Goal: Task Accomplishment & Management: Manage account settings

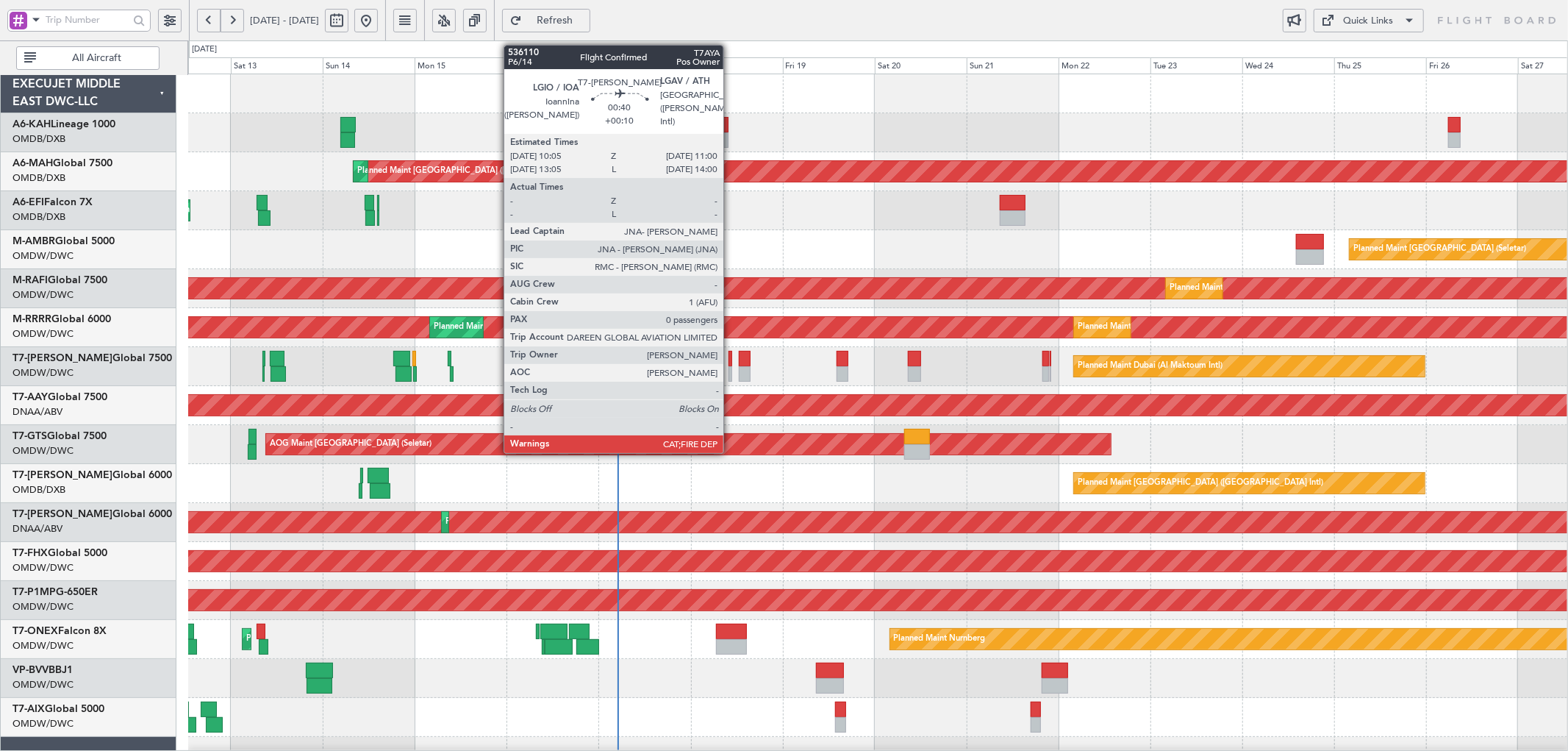
click at [731, 366] on div at bounding box center [731, 374] width 4 height 15
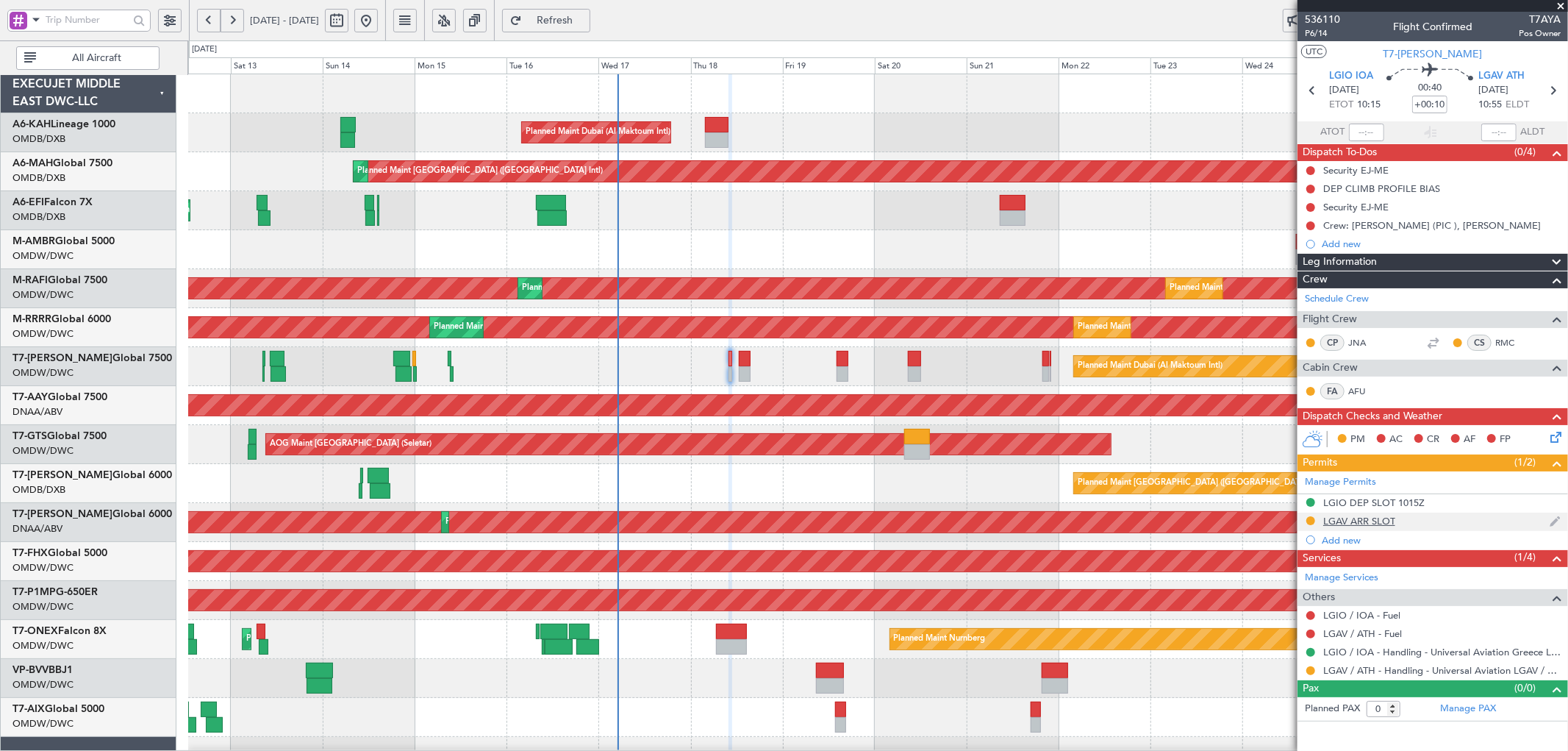
click at [1356, 523] on div "LGAV ARR SLOT" at bounding box center [1358, 520] width 72 height 13
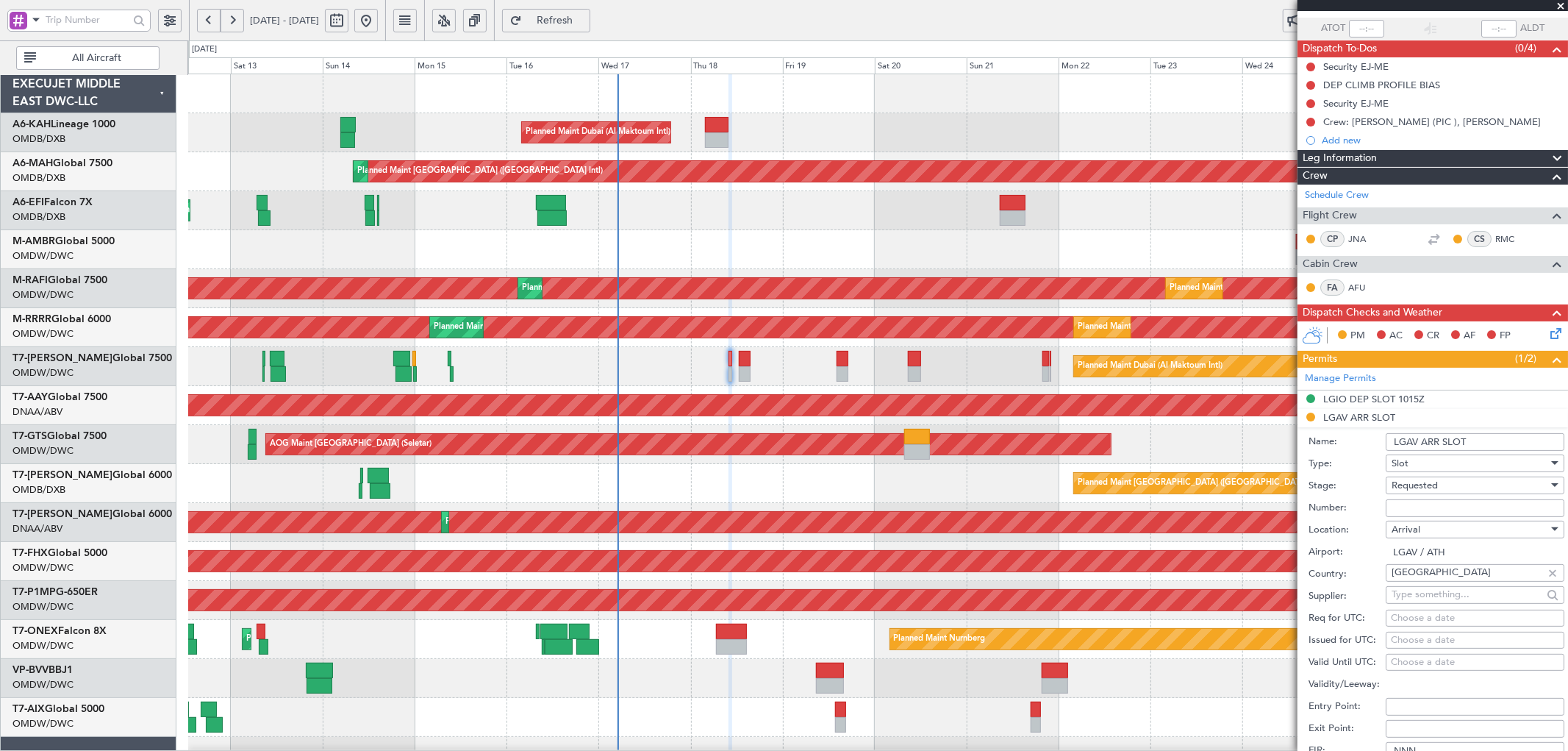
scroll to position [163, 0]
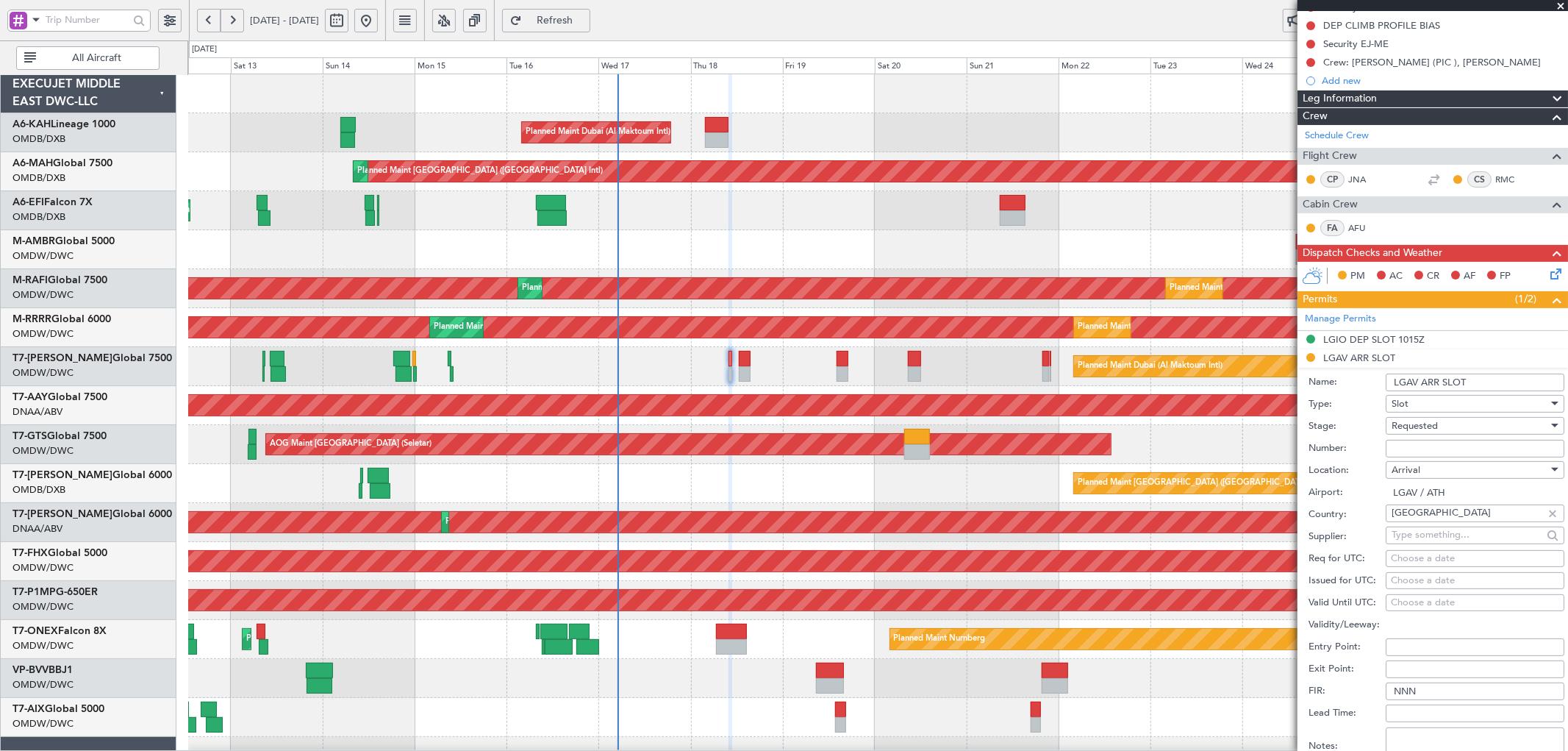
click at [1433, 453] on input "Number:" at bounding box center [1475, 448] width 179 height 17
paste input "PPR LGAV03996170925"
type input "PPR LGAV03996170925"
click at [1429, 425] on span "Requested" at bounding box center [1414, 426] width 46 height 13
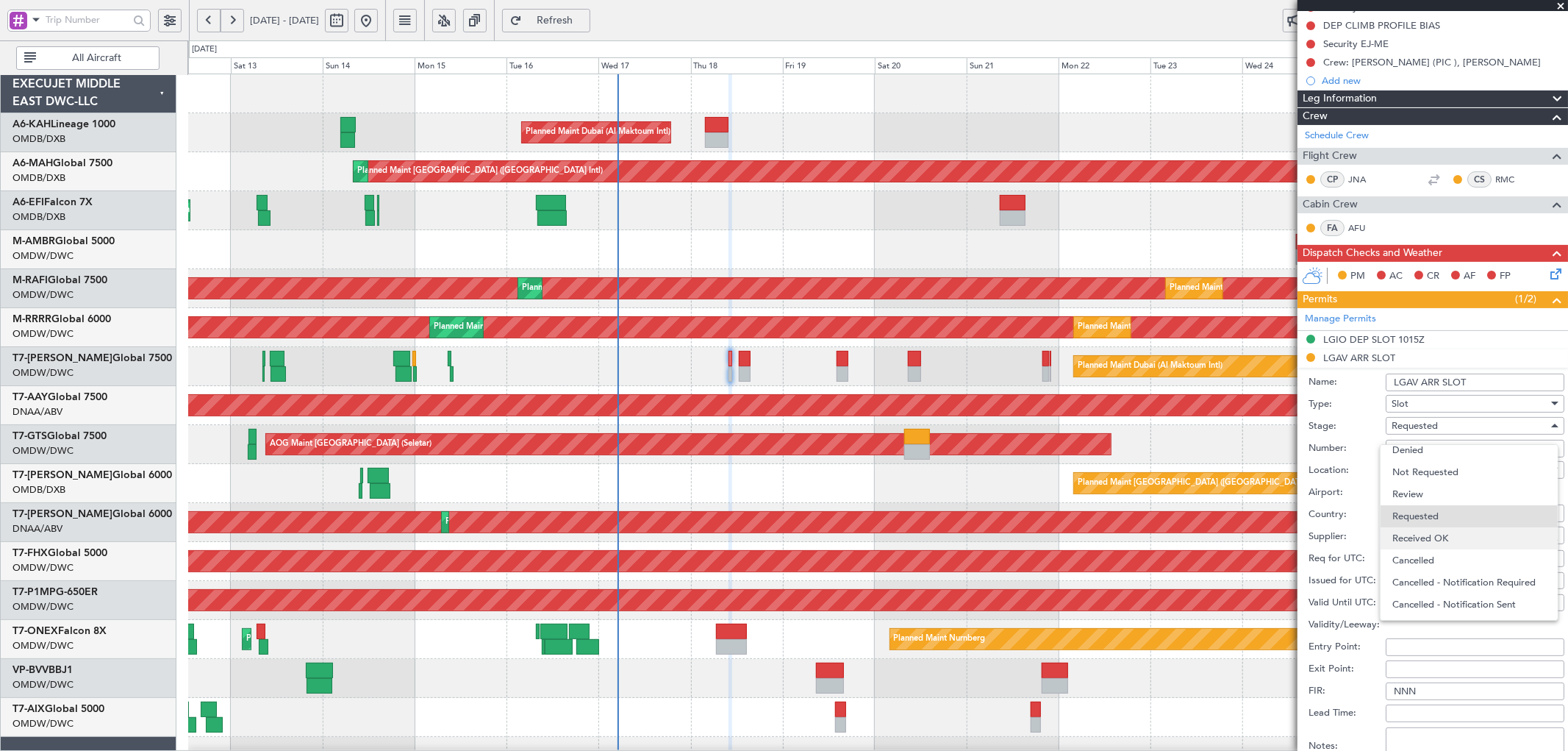
click at [1441, 538] on span "Received OK" at bounding box center [1468, 538] width 153 height 22
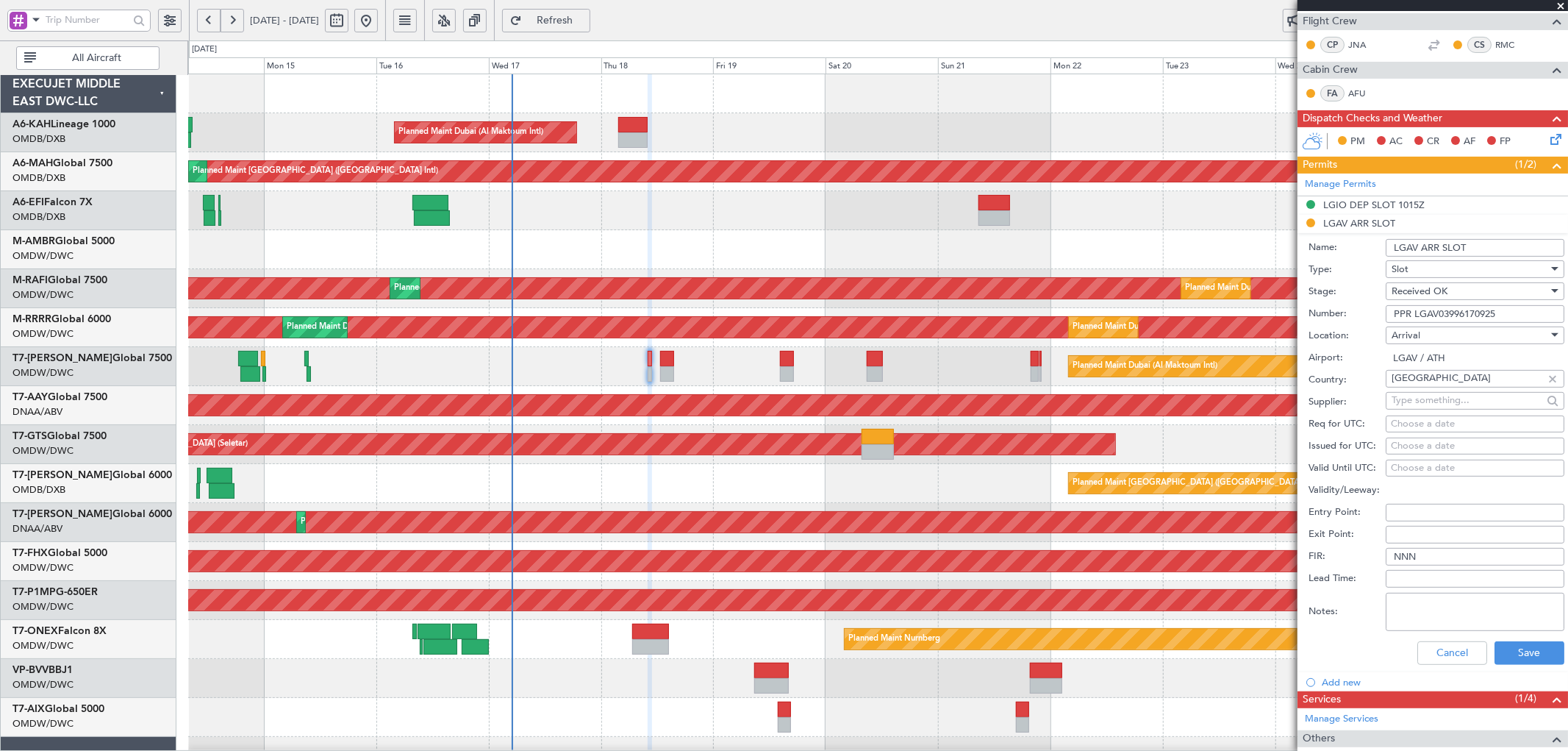
scroll to position [326, 0]
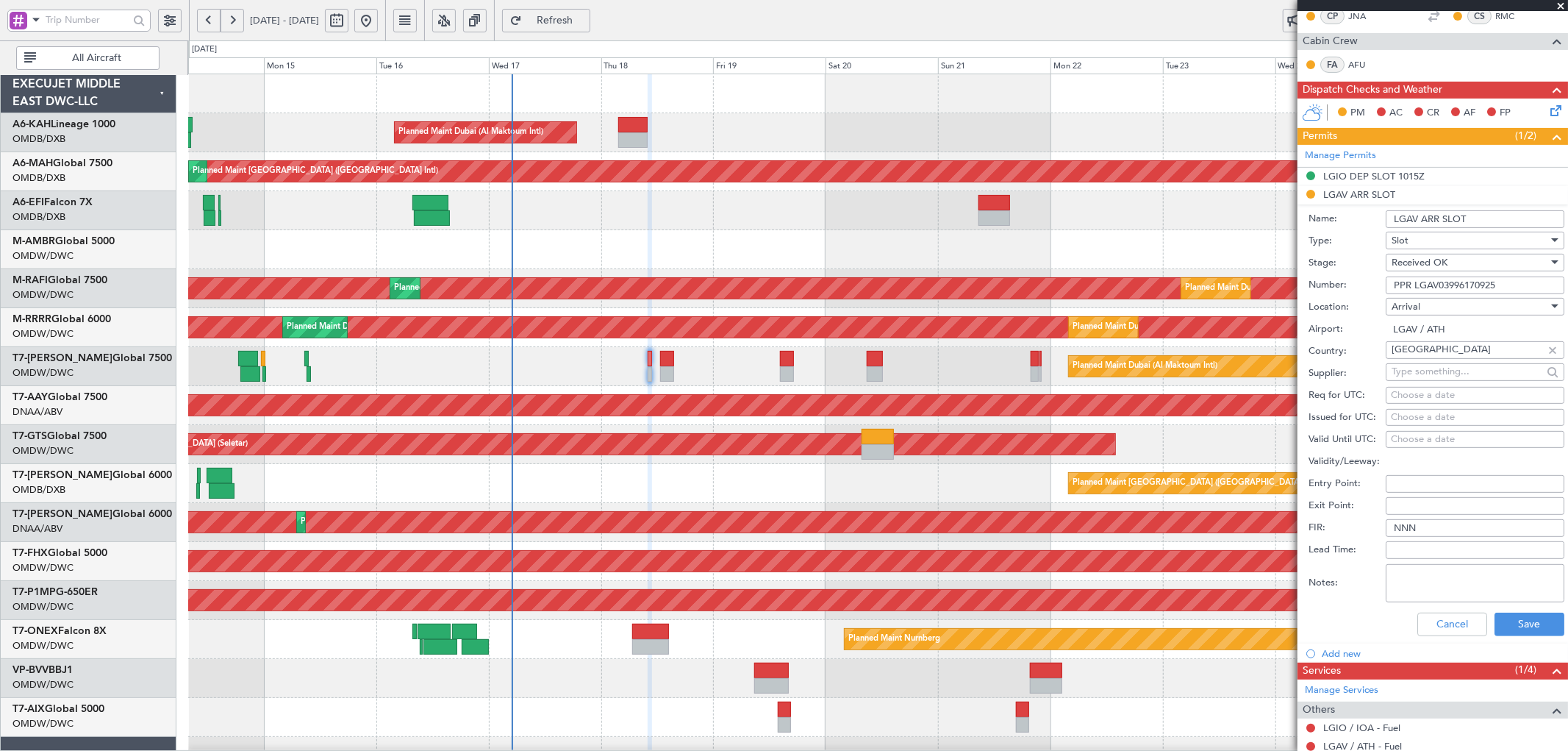
click at [1414, 388] on div "Choose a date" at bounding box center [1474, 395] width 168 height 14
select select "9"
select select "2025"
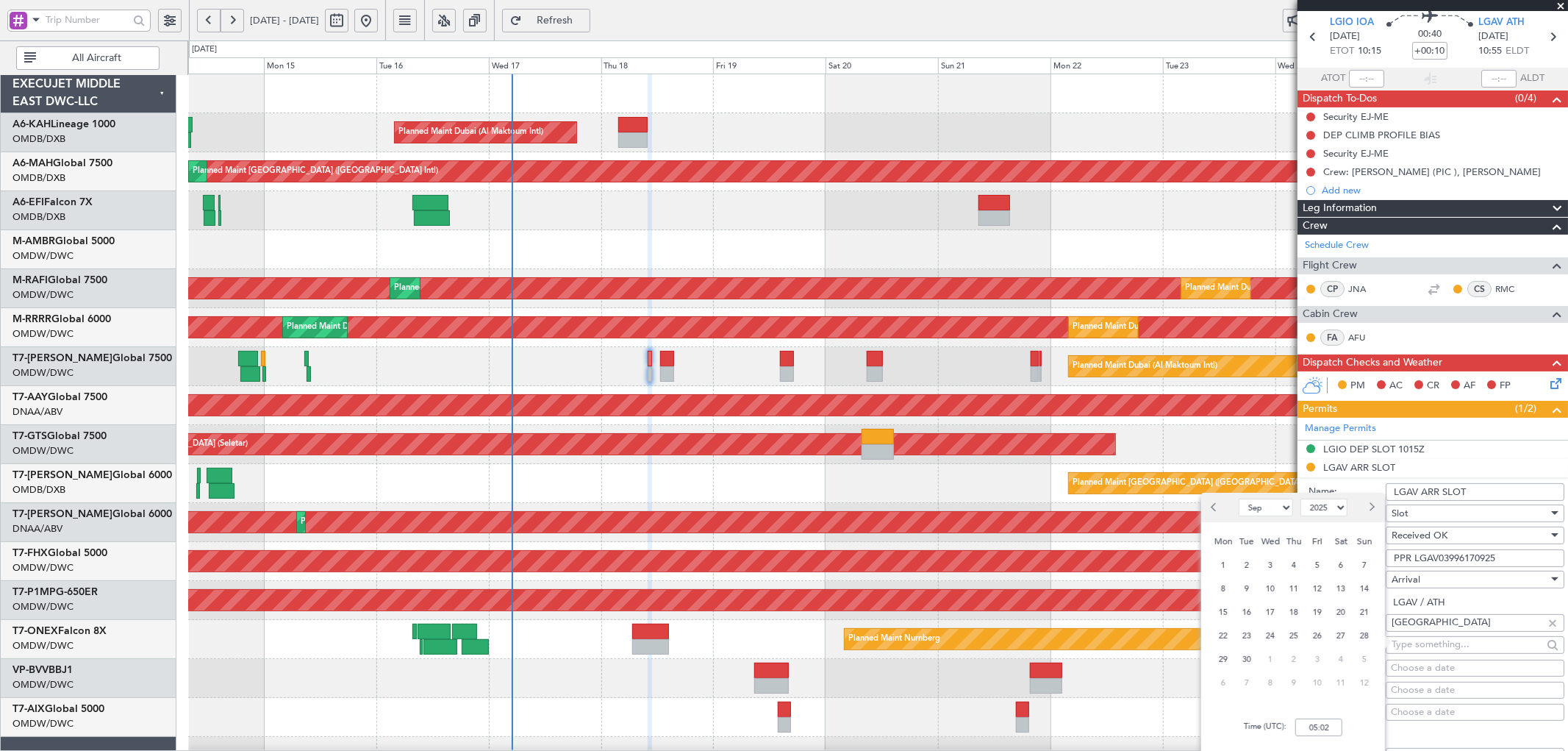
scroll to position [82, 0]
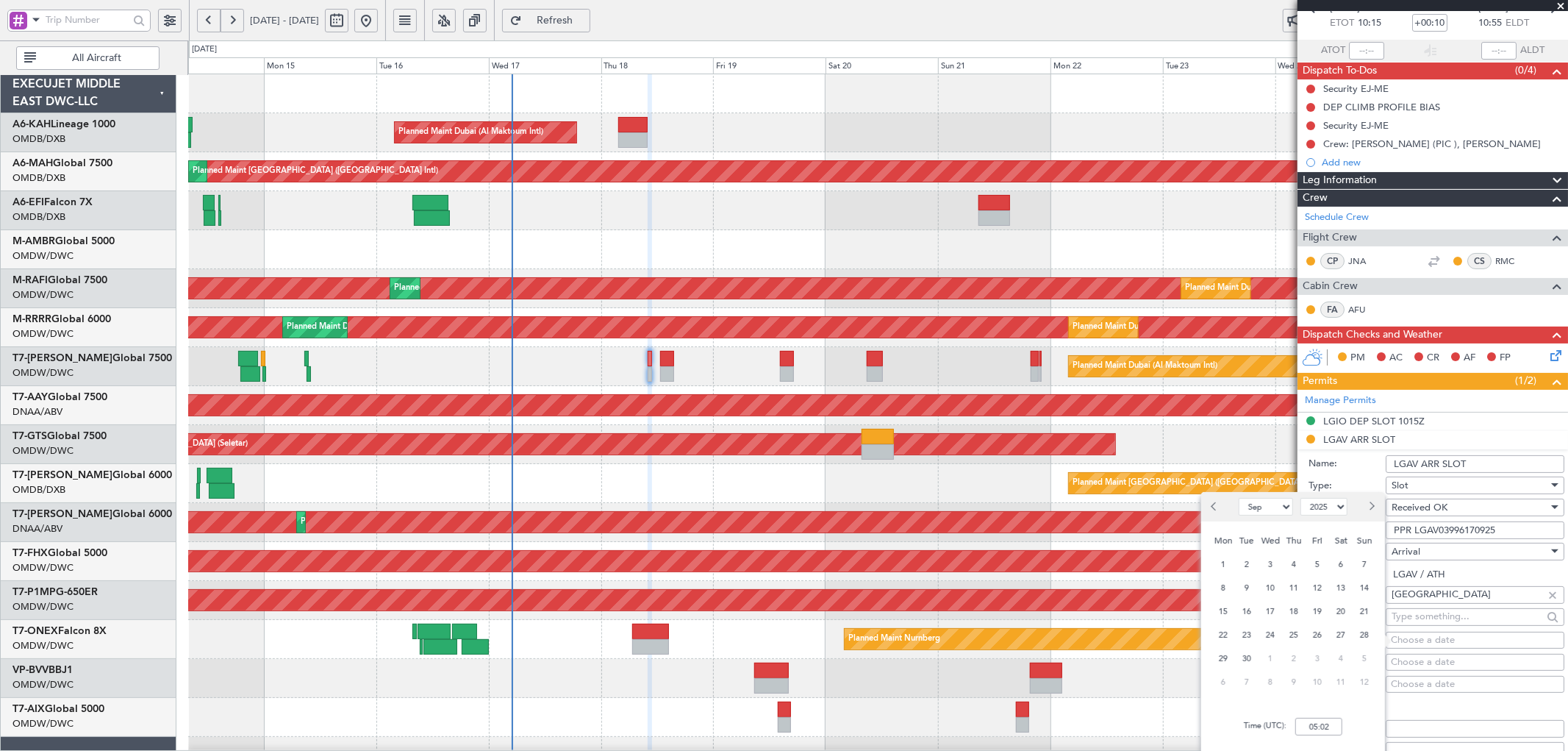
click at [1422, 637] on div "Choose a date" at bounding box center [1474, 639] width 168 height 14
select select "9"
select select "2025"
click at [1292, 608] on span "18" at bounding box center [1293, 611] width 18 height 18
click at [1303, 726] on input "00:00" at bounding box center [1318, 726] width 47 height 17
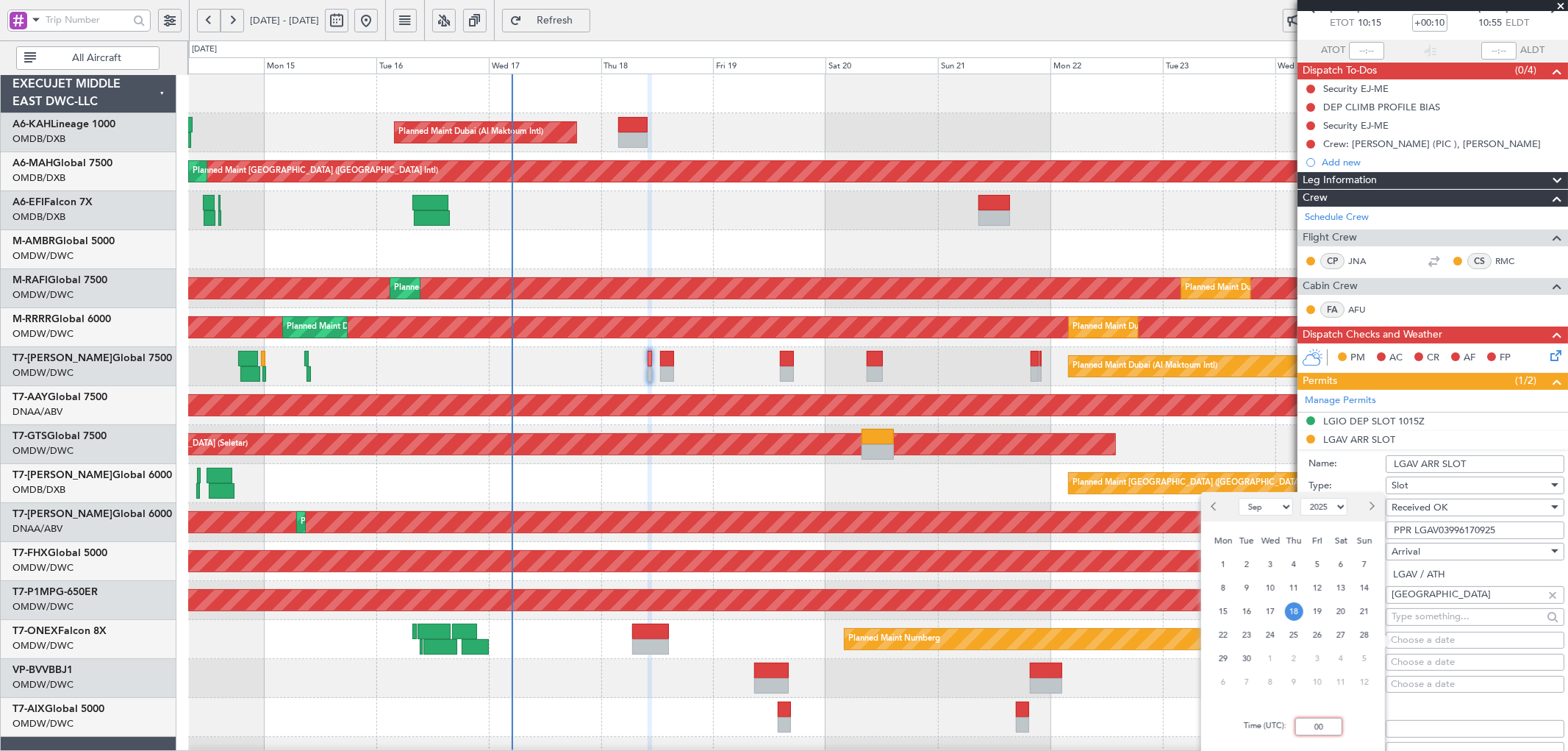
type input "0"
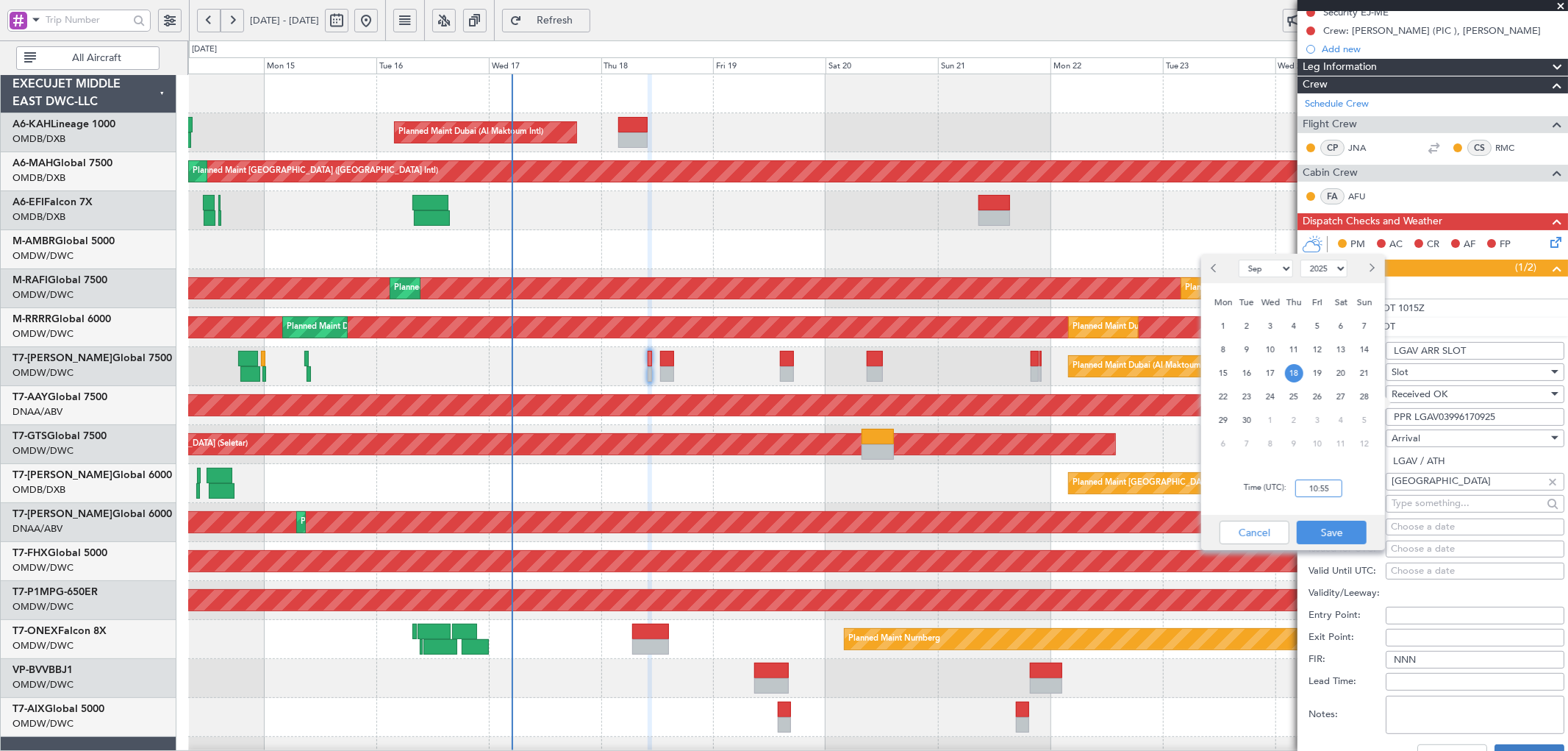
scroll to position [326, 0]
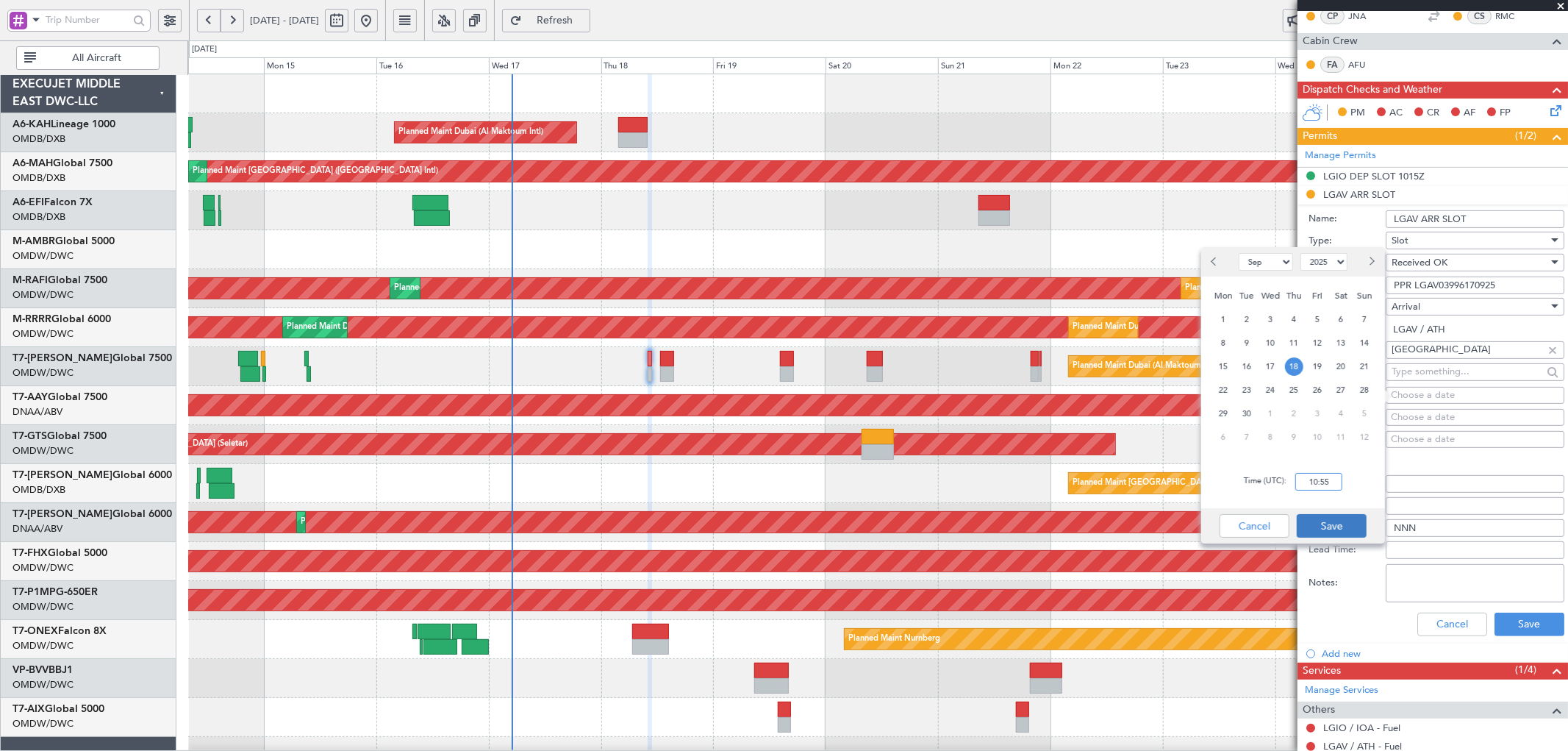
type input "10:55"
click at [1339, 520] on button "Save" at bounding box center [1332, 525] width 70 height 23
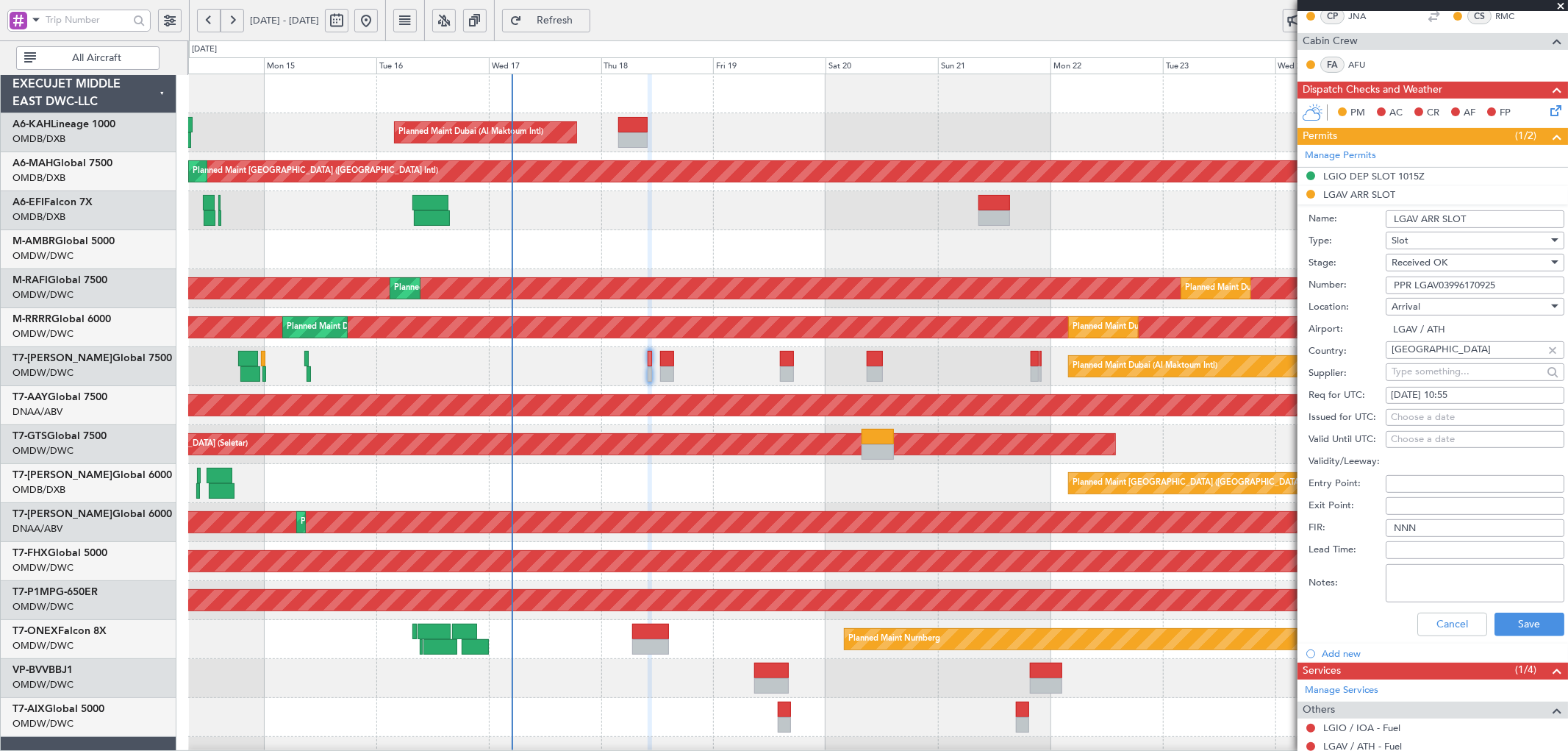
click at [1447, 416] on div "Choose a date" at bounding box center [1474, 417] width 168 height 14
select select "9"
select select "2025"
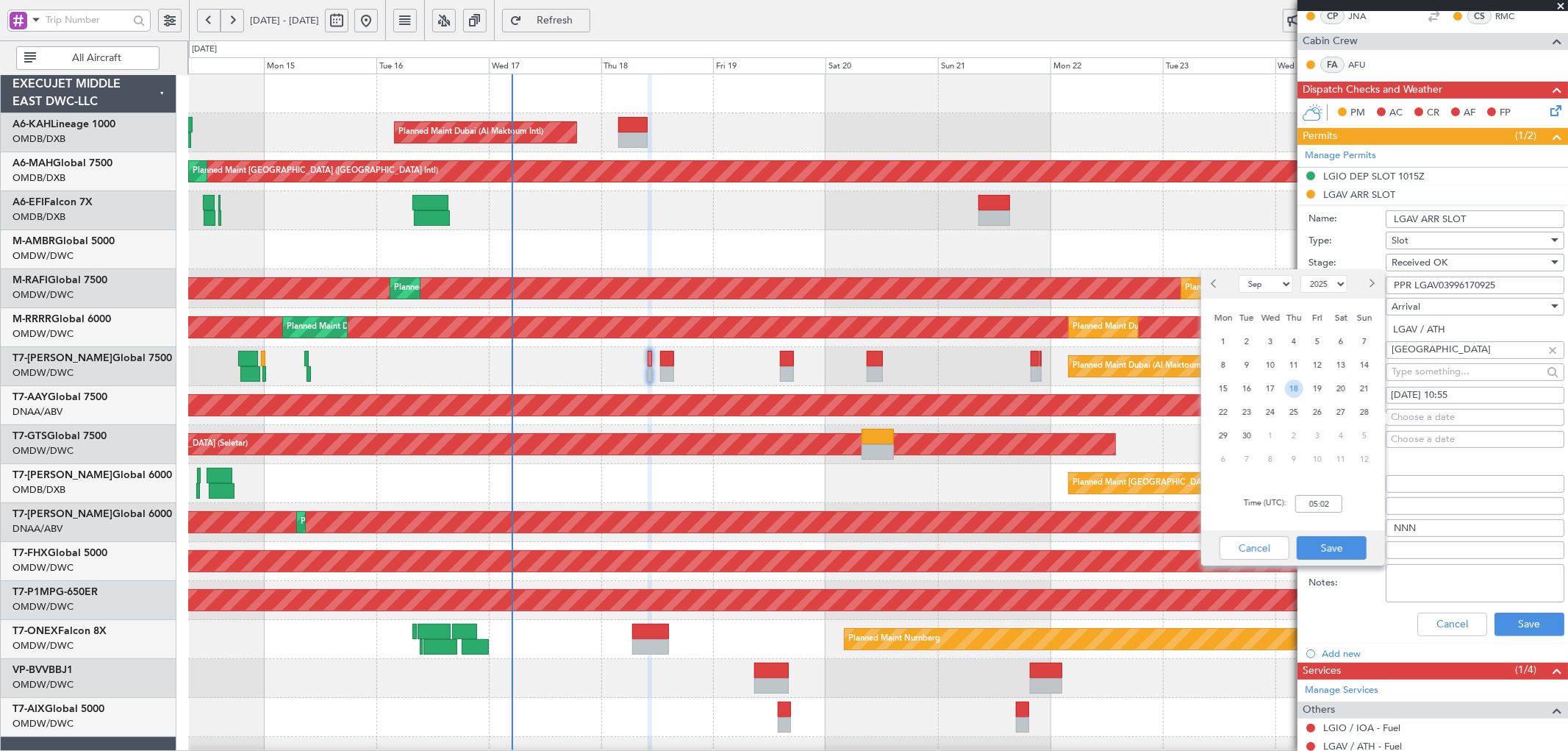
click at [1295, 387] on span "18" at bounding box center [1293, 388] width 18 height 18
click at [1306, 505] on input "00:00" at bounding box center [1318, 504] width 47 height 17
type input "11:00"
click at [1310, 545] on button "Save" at bounding box center [1332, 547] width 70 height 23
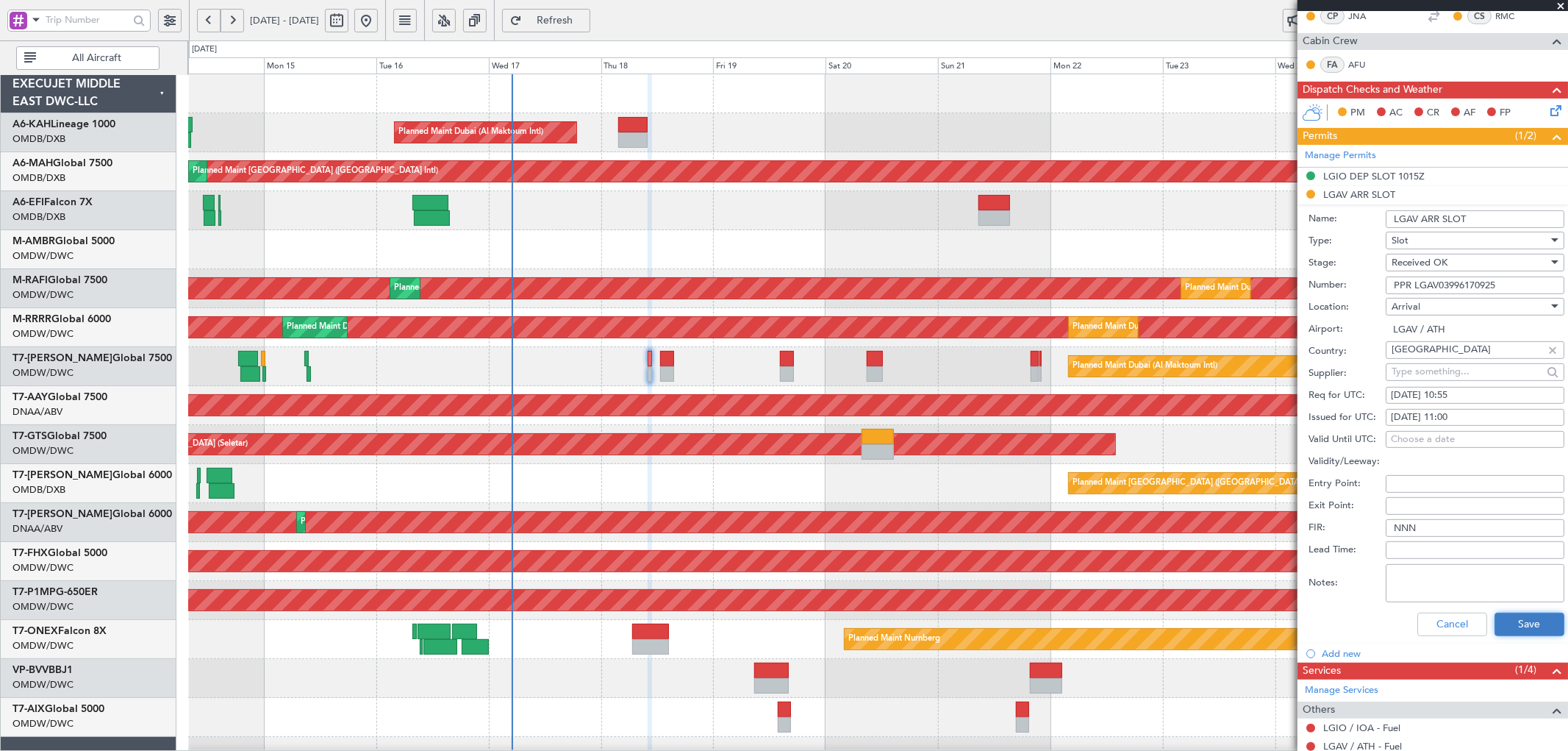
click at [1511, 622] on button "Save" at bounding box center [1529, 624] width 70 height 23
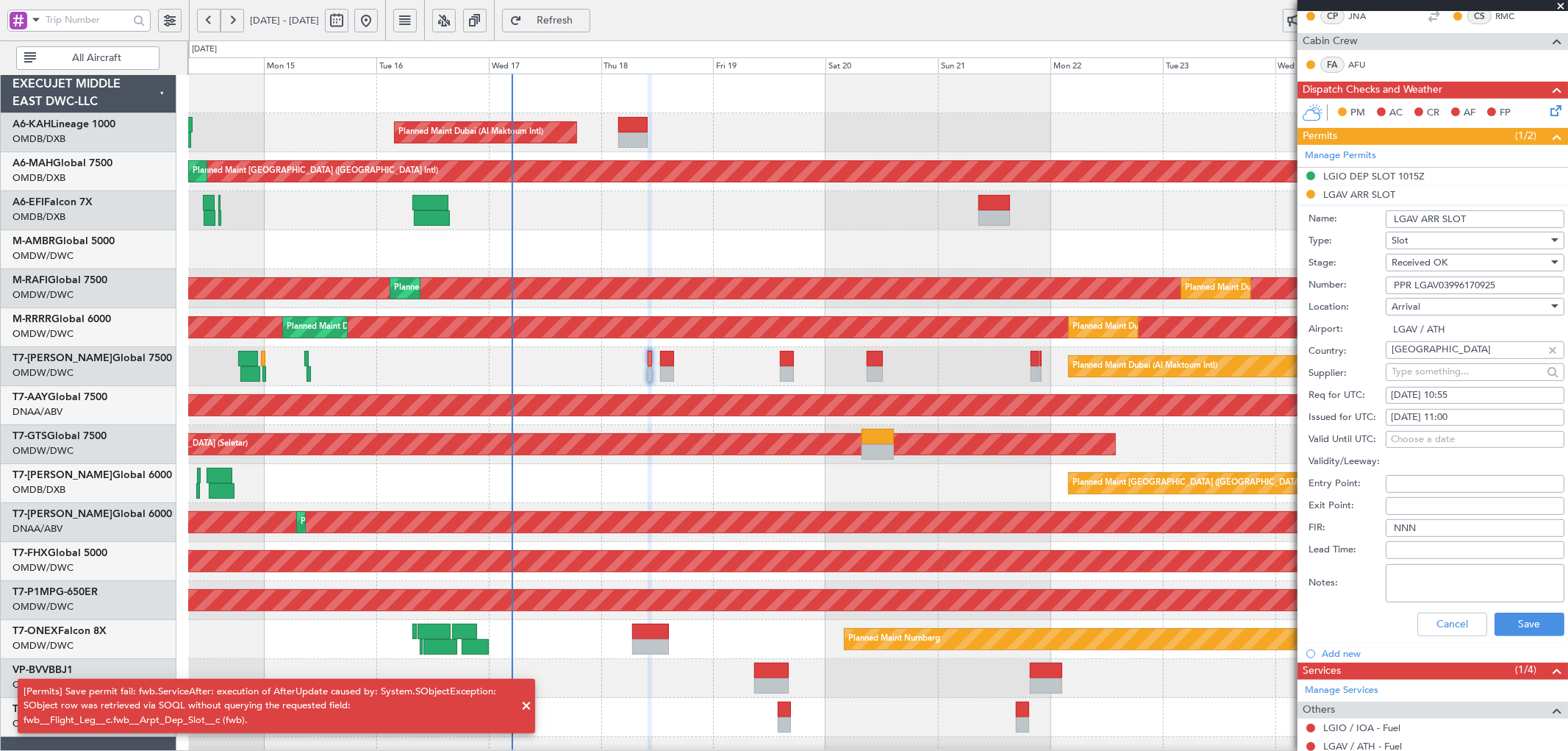
click at [1476, 215] on input "LGAV ARR SLOT" at bounding box center [1475, 219] width 179 height 17
type input "LGAV ARR SLOT 1100Z"
click at [1506, 623] on button "Save" at bounding box center [1529, 624] width 70 height 23
click at [1443, 623] on button "Cancel" at bounding box center [1452, 624] width 70 height 23
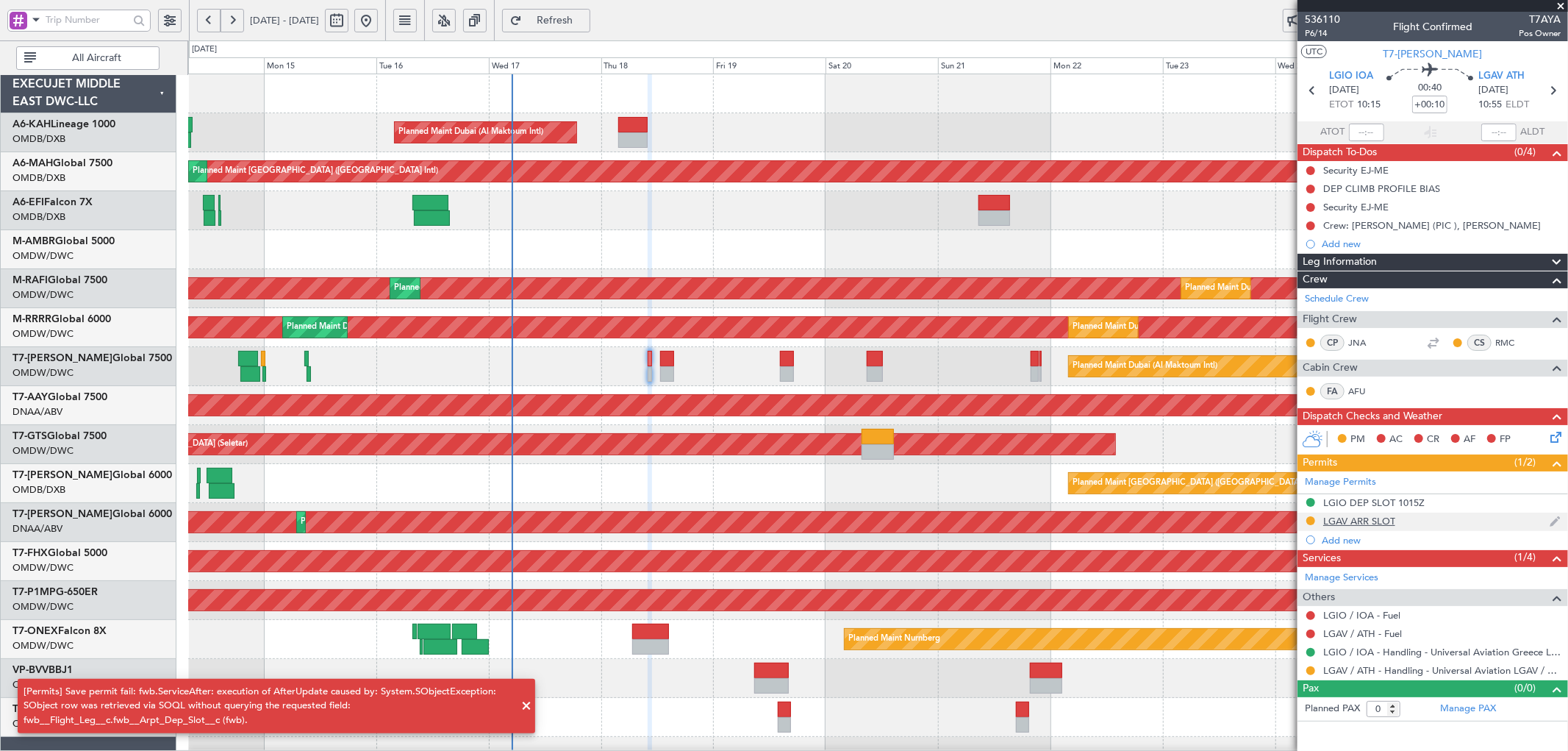
click at [1368, 520] on div "LGAV ARR SLOT" at bounding box center [1358, 520] width 72 height 13
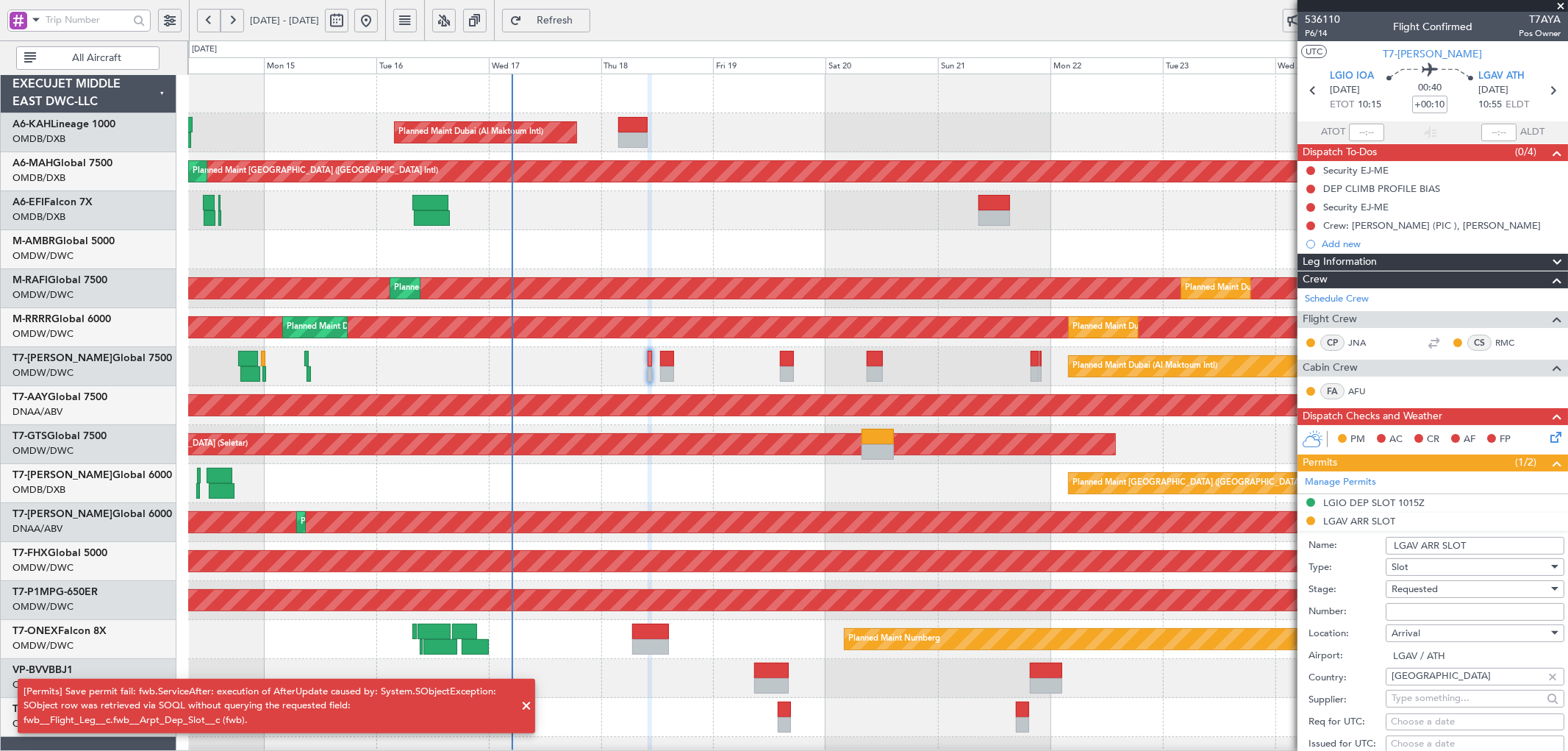
click at [1481, 546] on input "LGAV ARR SLOT" at bounding box center [1475, 545] width 179 height 17
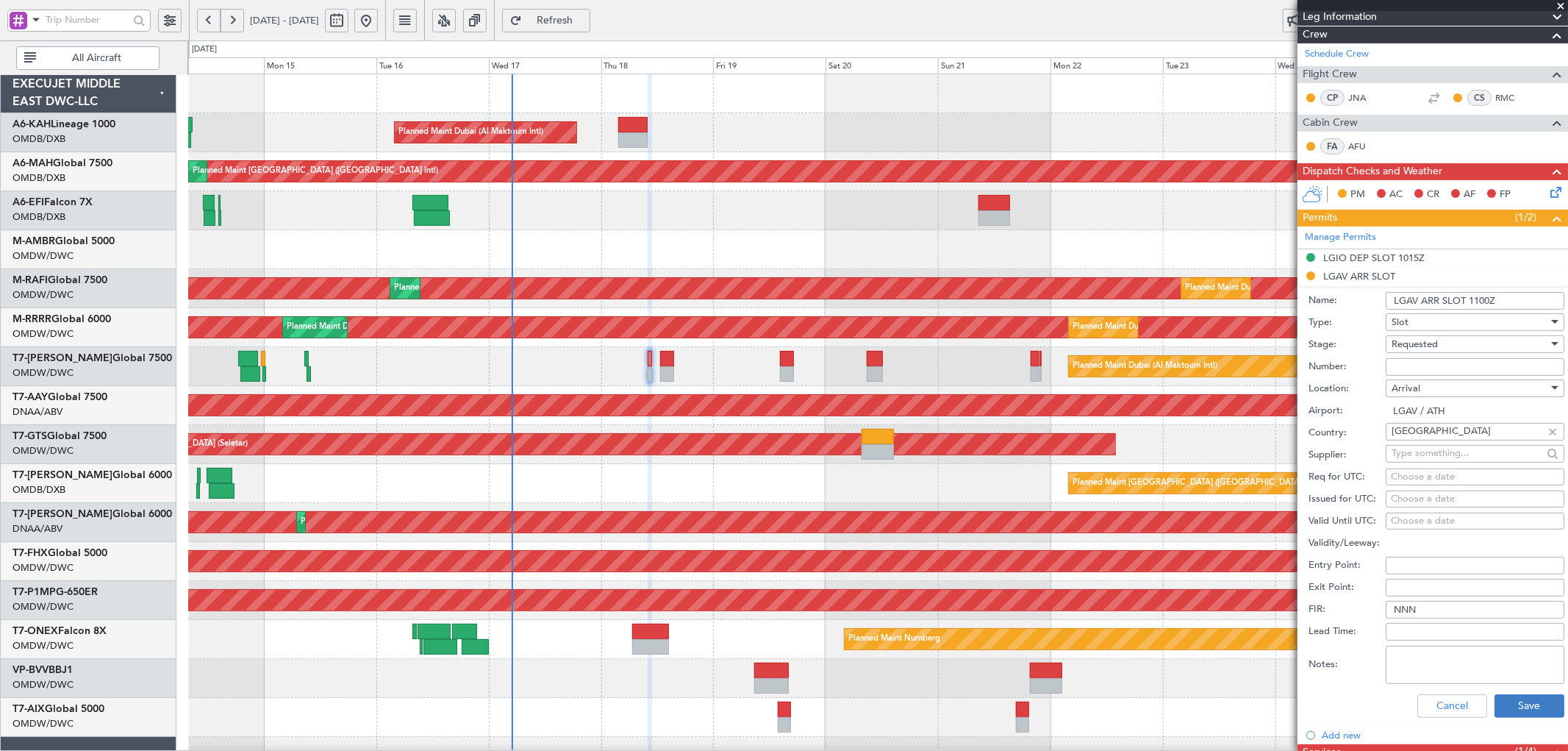
type input "LGAV ARR SLOT 1100Z"
click at [1527, 713] on button "Save" at bounding box center [1529, 706] width 70 height 23
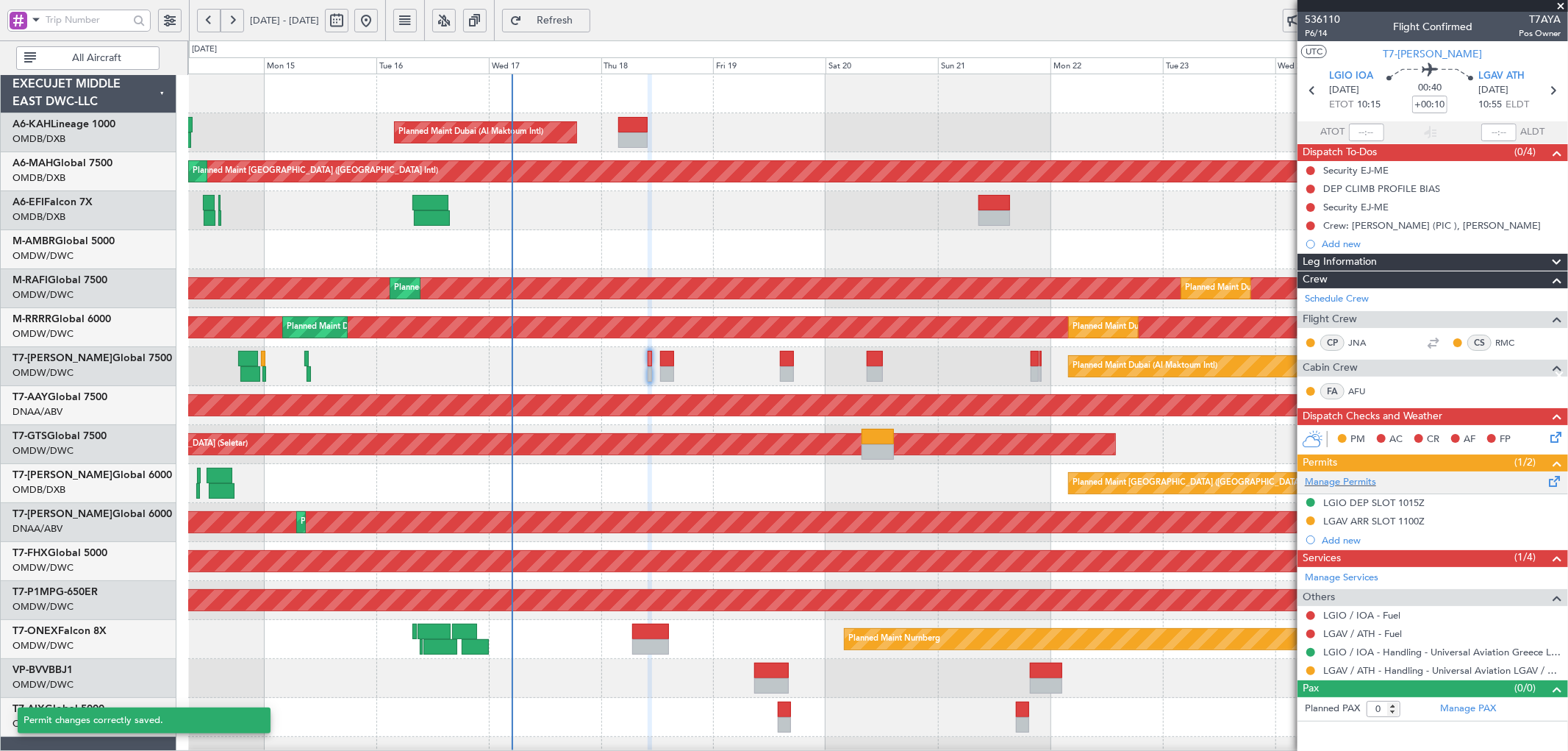
scroll to position [0, 0]
click at [1312, 523] on button at bounding box center [1310, 520] width 9 height 9
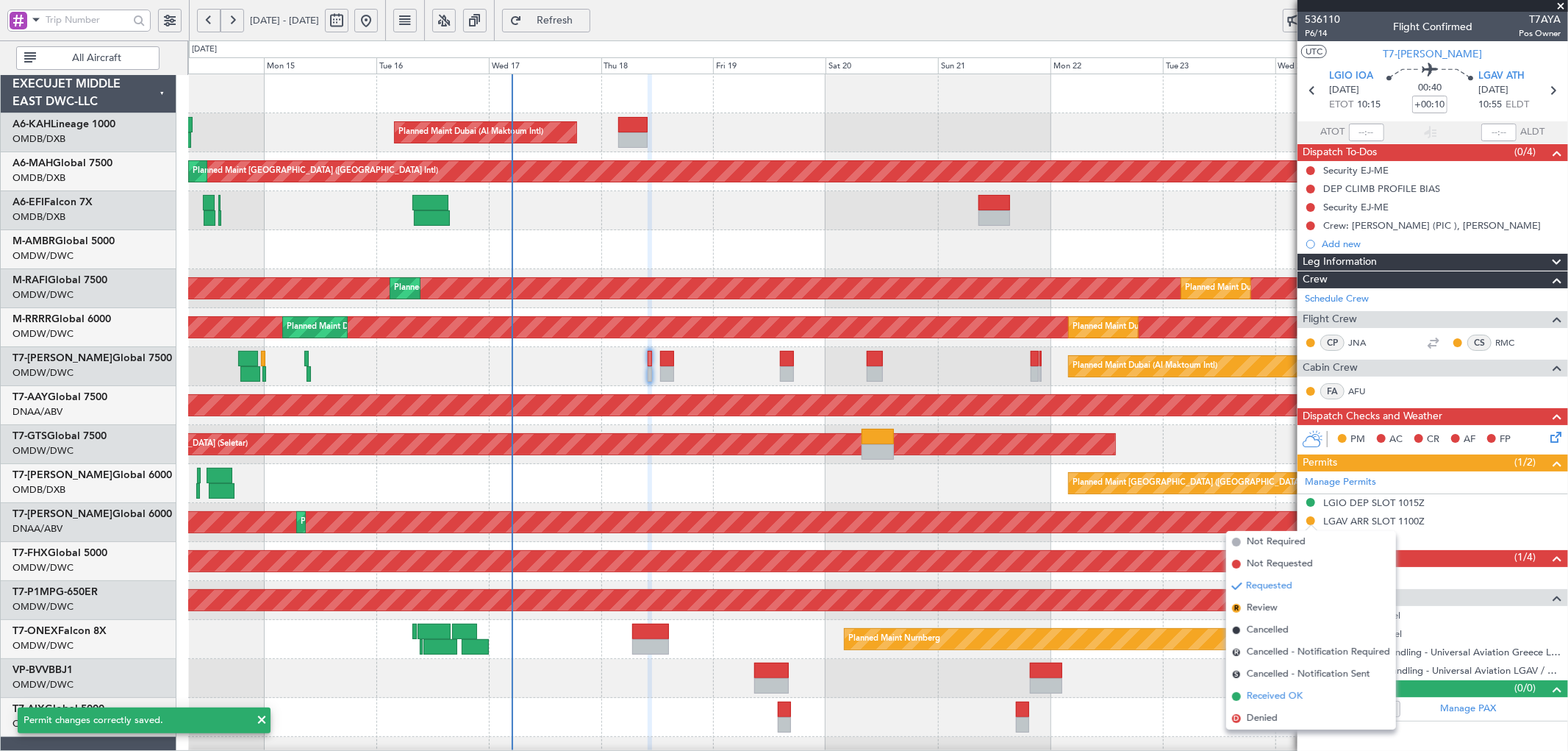
click at [1269, 696] on span "Received OK" at bounding box center [1275, 695] width 56 height 14
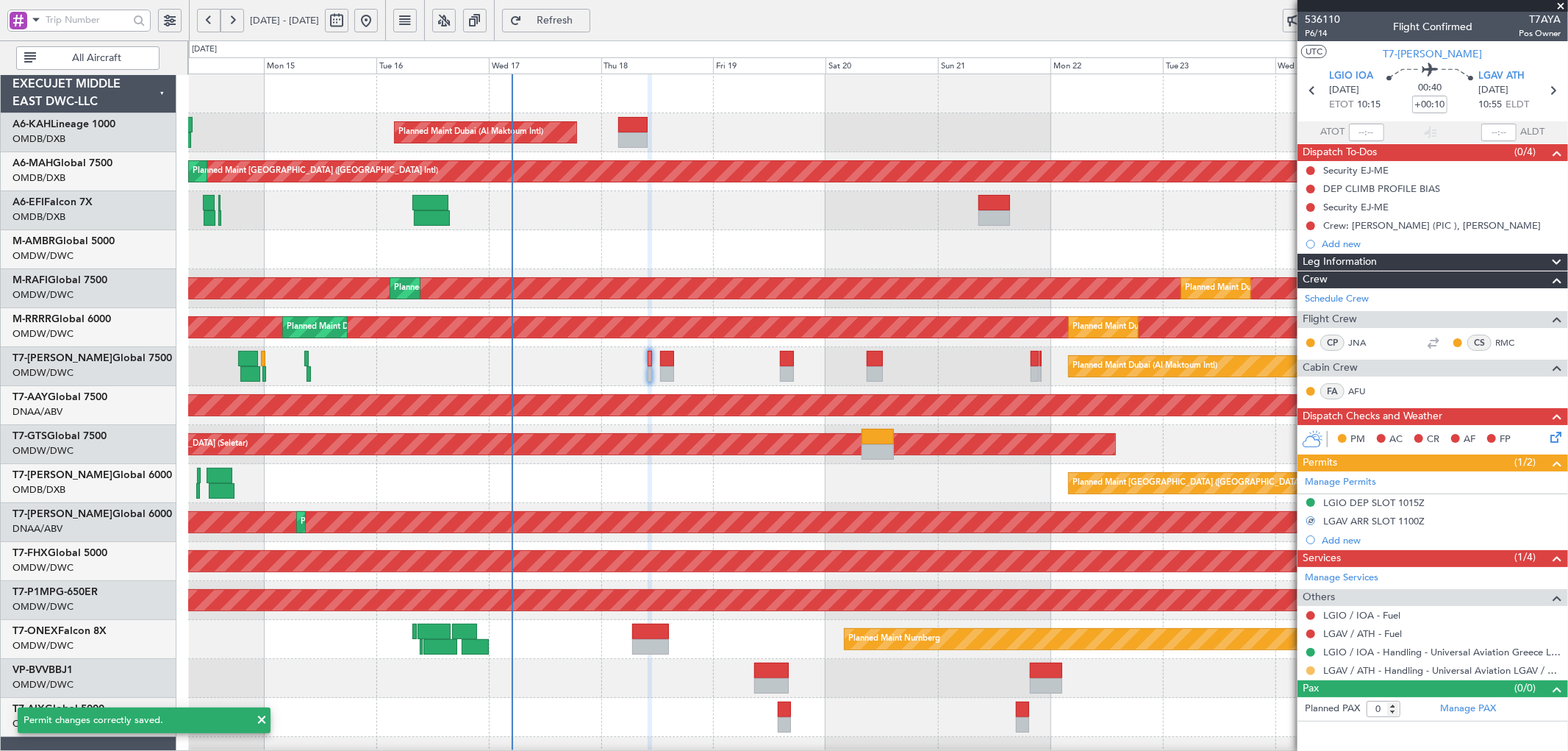
click at [1307, 669] on button at bounding box center [1310, 670] width 9 height 9
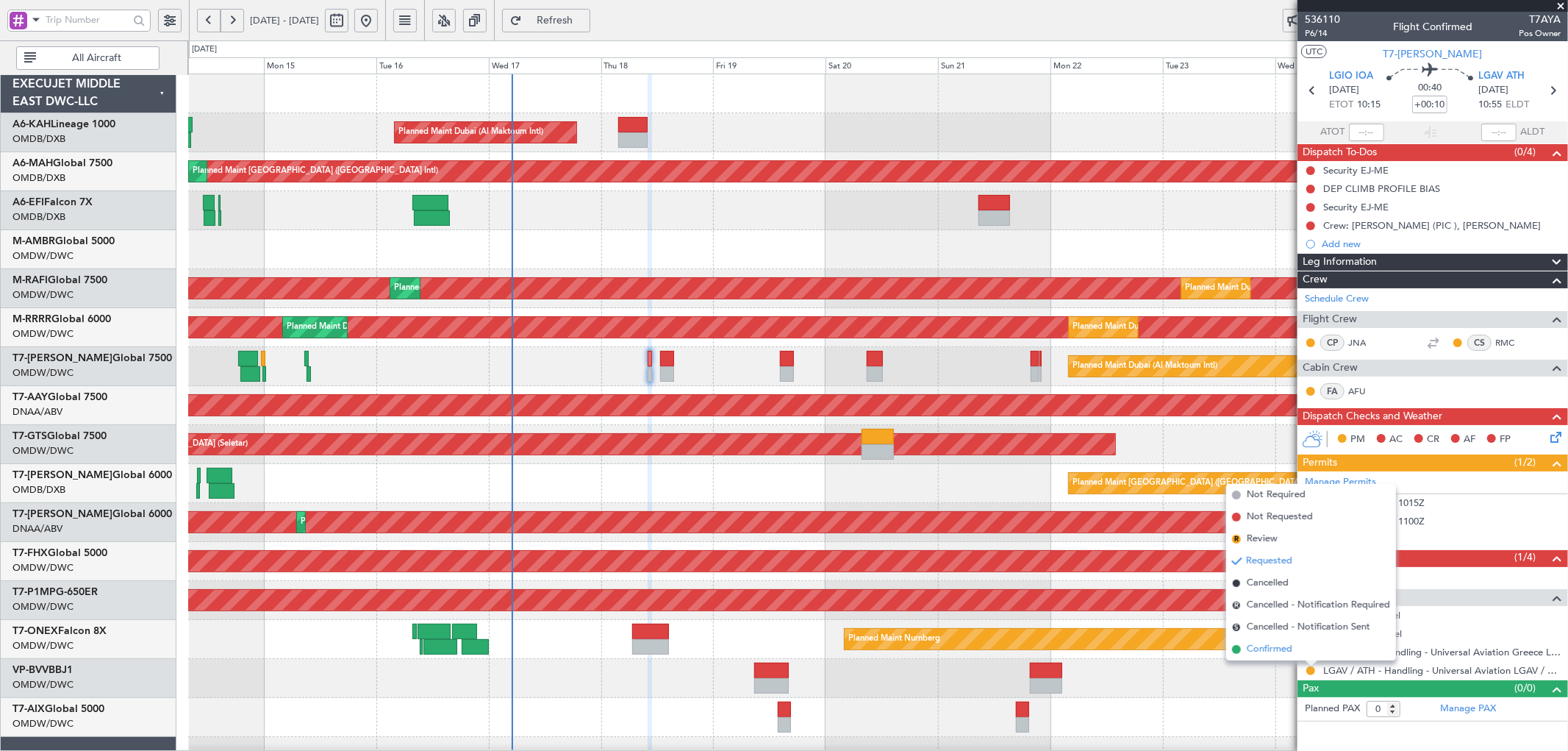
click at [1265, 650] on span "Confirmed" at bounding box center [1269, 648] width 45 height 14
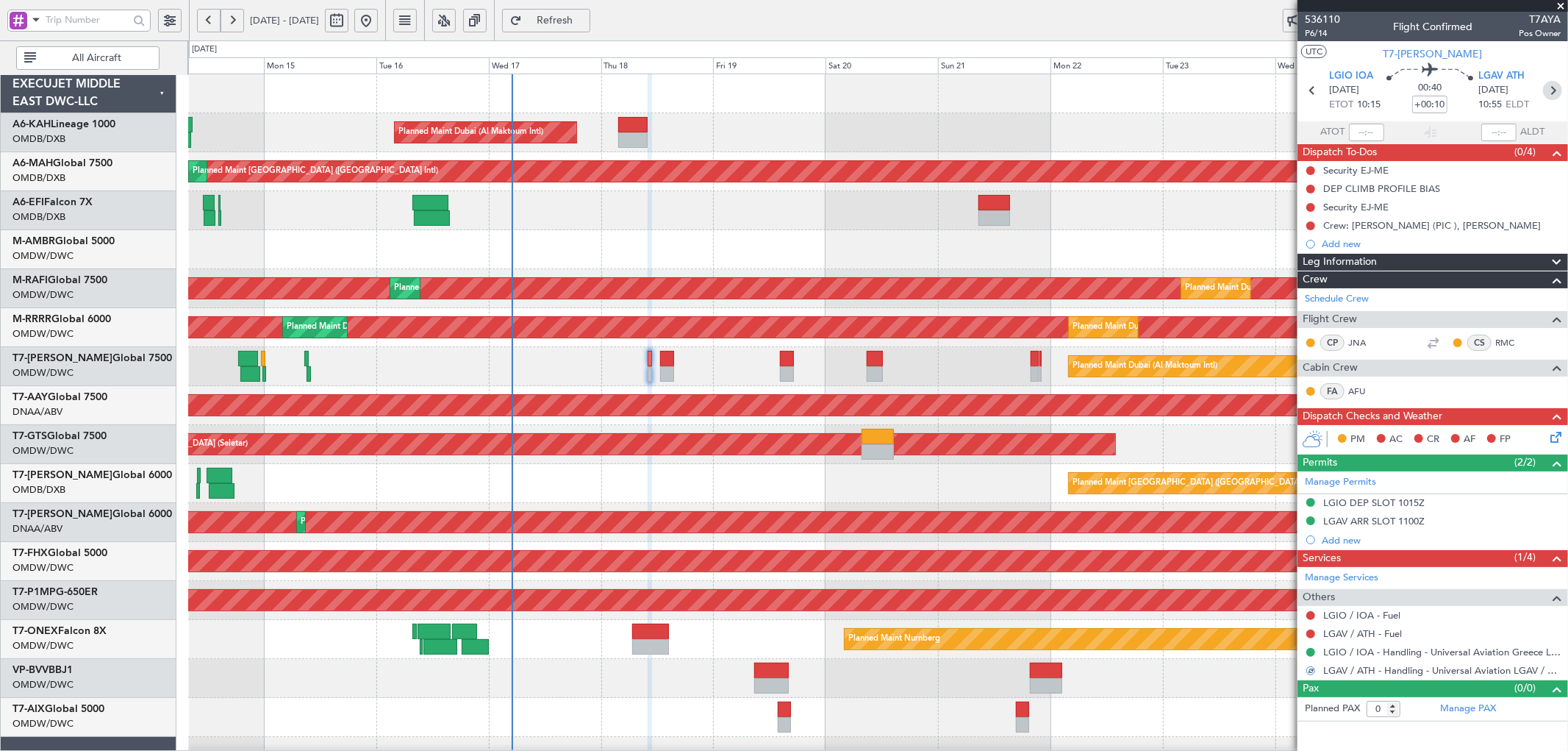
click at [1555, 89] on icon at bounding box center [1553, 90] width 19 height 19
type input "-00:15"
type input "1"
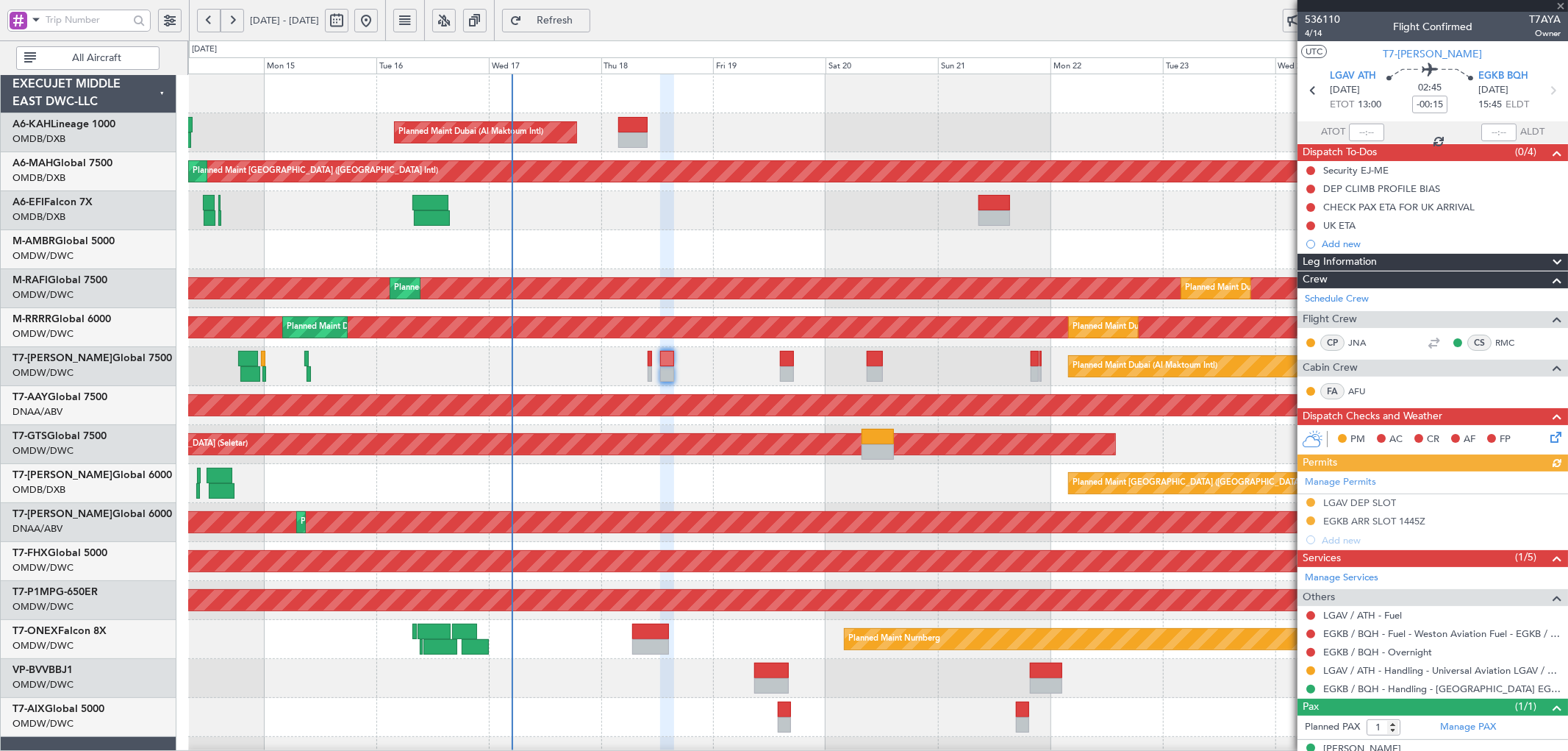
click at [1338, 503] on div "Manage Permits LGAV DEP SLOT EGKB ARR SLOT 1445Z Add new" at bounding box center [1431, 510] width 270 height 78
click at [1337, 502] on div "Manage Permits LGAV DEP SLOT EGKB ARR SLOT 1445Z Add new" at bounding box center [1431, 510] width 270 height 78
click at [1349, 501] on div "LGAV DEP SLOT" at bounding box center [1359, 502] width 73 height 13
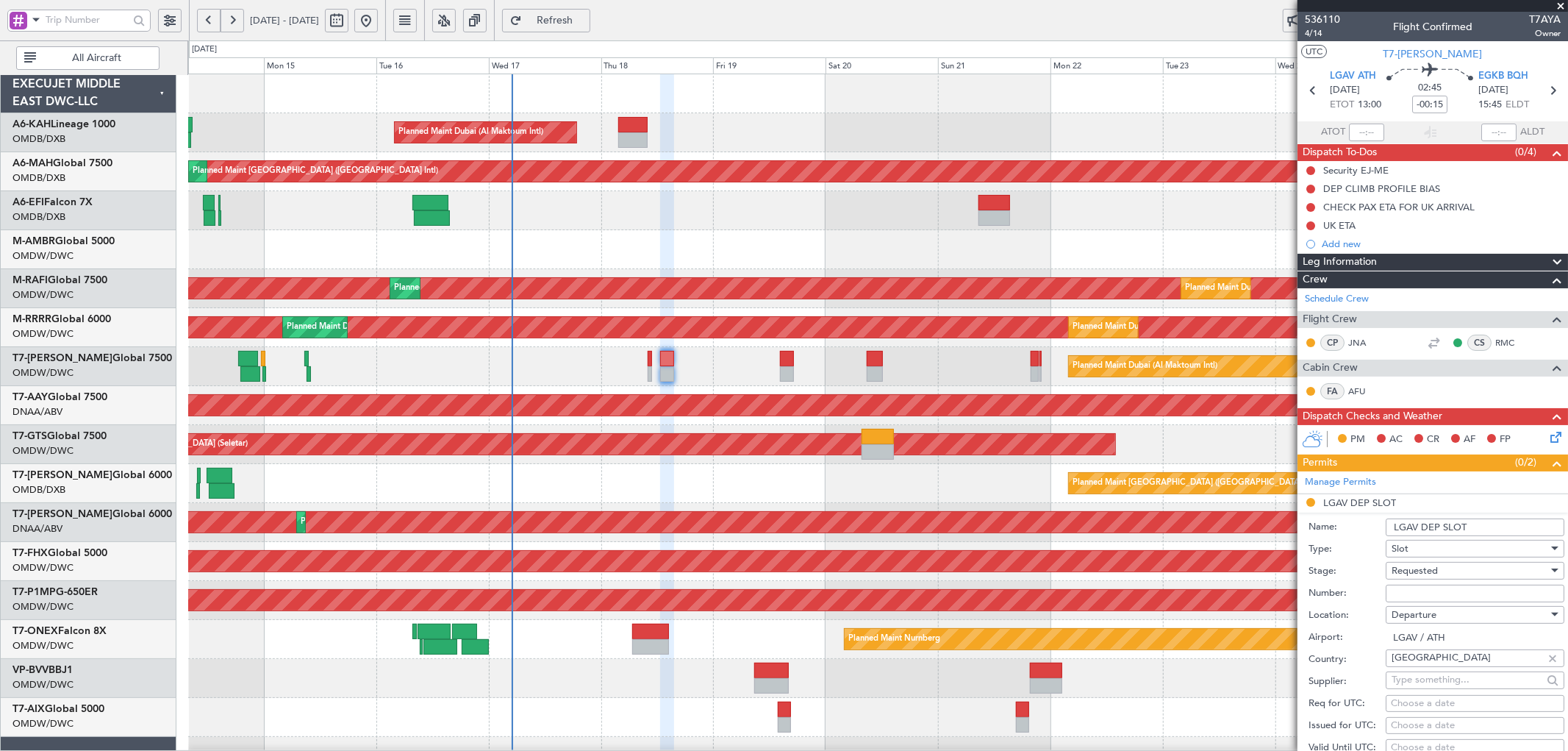
click at [1436, 597] on input "Number:" at bounding box center [1475, 593] width 179 height 17
paste input "PPR LGAV03996170925"
click at [1408, 566] on span "Requested" at bounding box center [1414, 570] width 46 height 13
click at [1434, 688] on span "Received OK" at bounding box center [1468, 688] width 153 height 22
click at [1504, 591] on input "PPR LGAV03996170925" at bounding box center [1475, 593] width 179 height 17
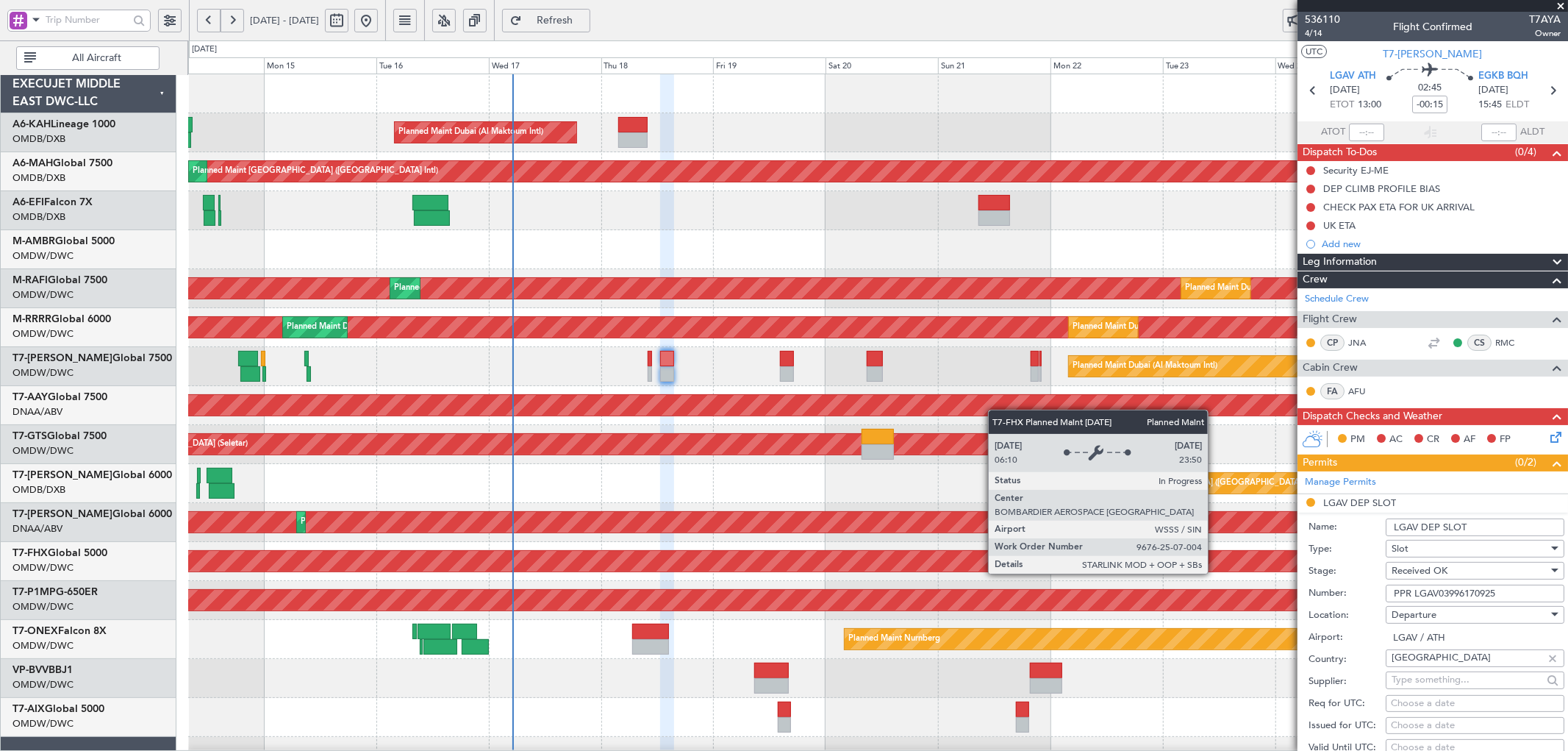
drag, startPoint x: 1510, startPoint y: 590, endPoint x: 1215, endPoint y: 561, distance: 296.4
click at [1215, 561] on fb-app "[DATE] - [DATE] Refresh Quick Links All Aircraft Planned Maint [GEOGRAPHIC_DATA…" at bounding box center [784, 385] width 1568 height 733
paste input "1809251300"
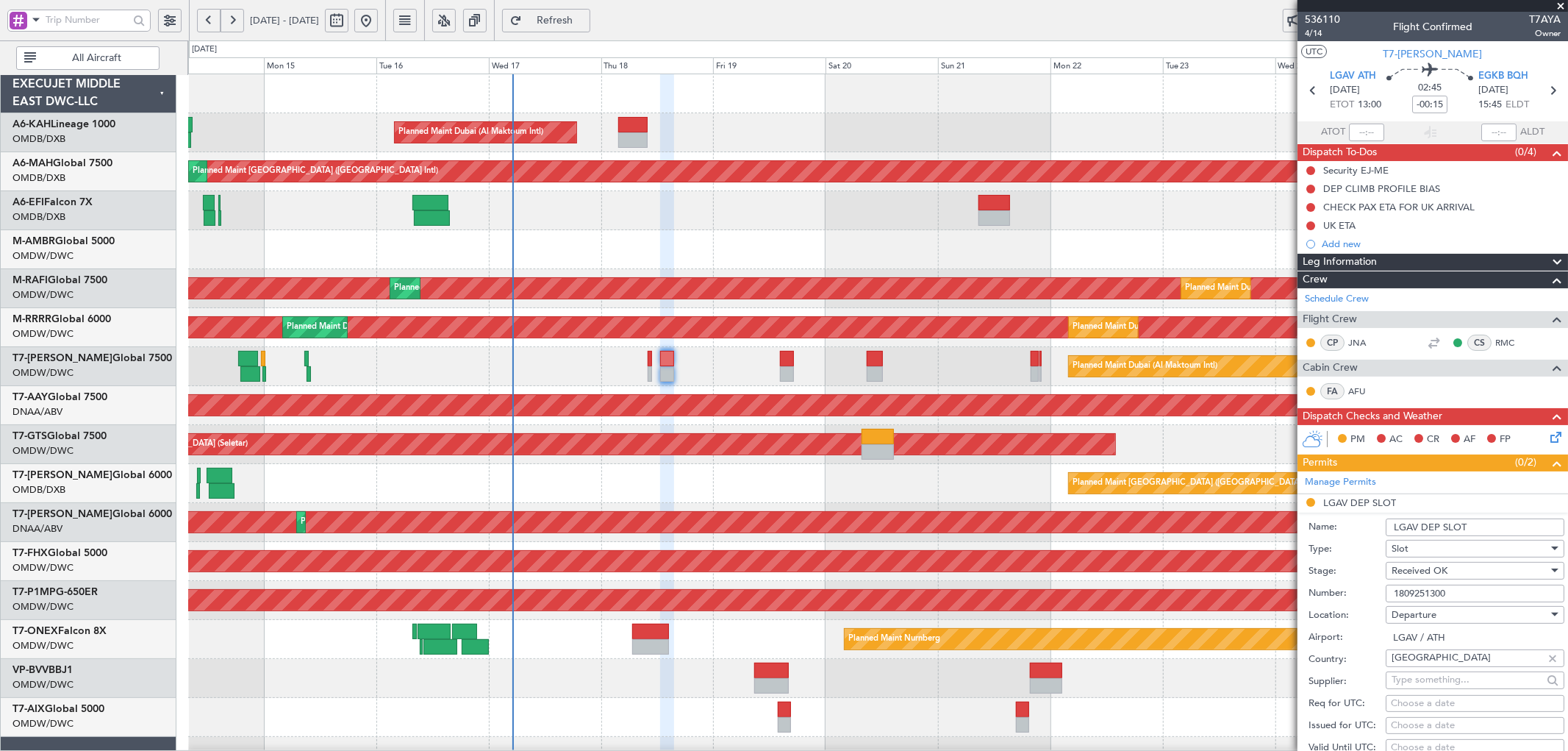
scroll to position [245, 0]
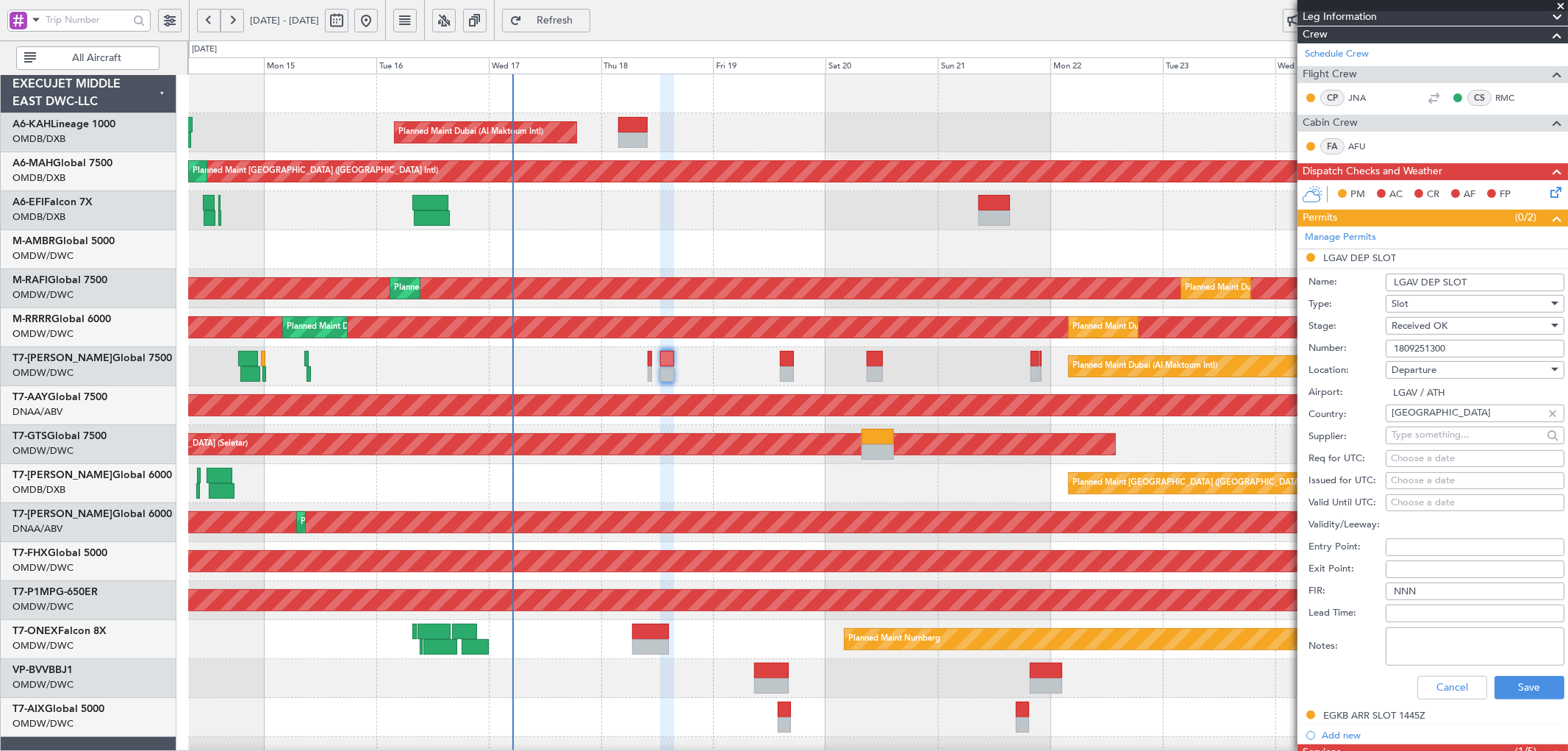
type input "1809251300"
click at [1420, 456] on div "Choose a date" at bounding box center [1474, 458] width 168 height 14
select select "9"
select select "2025"
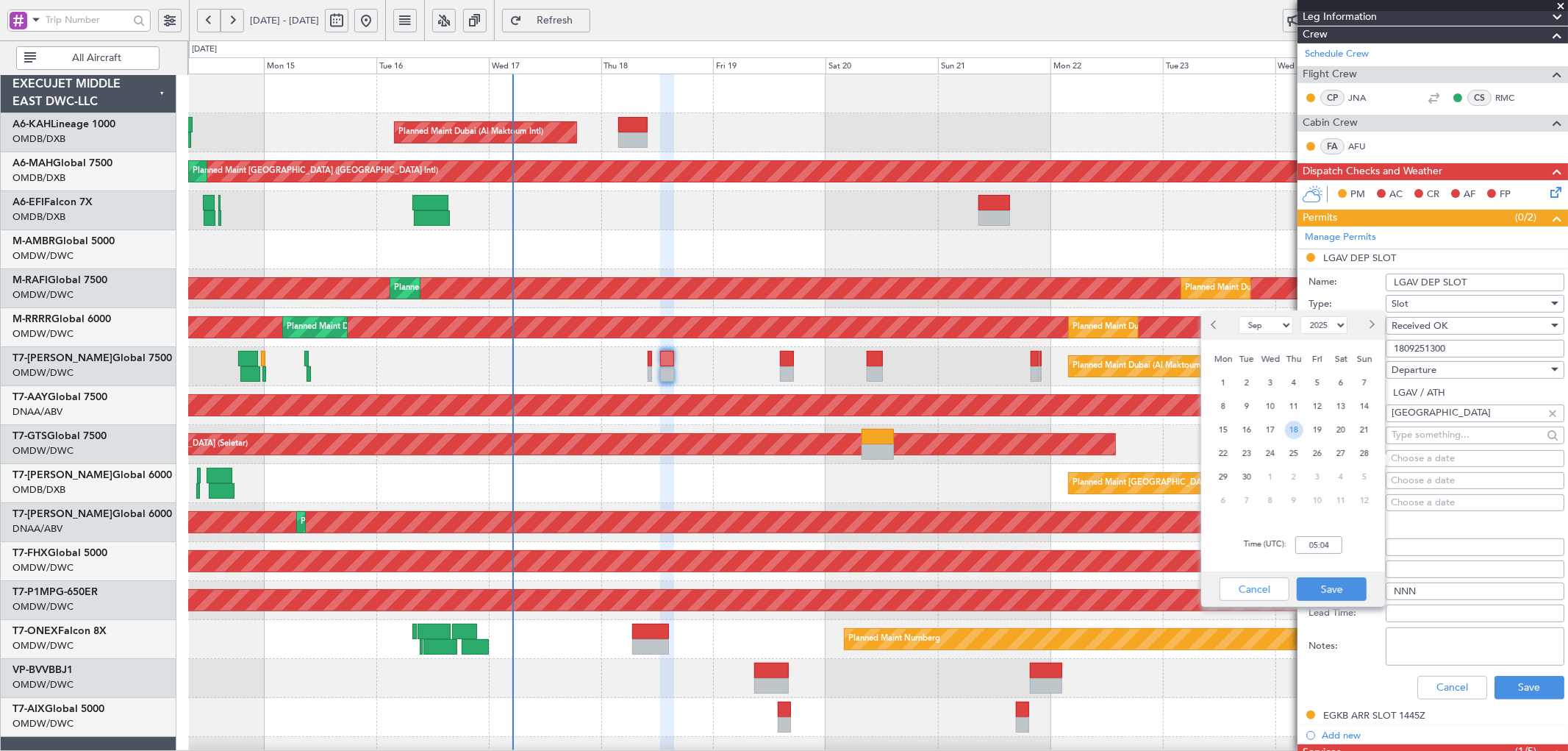
click at [1302, 428] on span "18" at bounding box center [1293, 429] width 18 height 18
click at [1301, 544] on input "00:00" at bounding box center [1318, 544] width 47 height 17
type input "13:00"
click at [1312, 586] on button "Save" at bounding box center [1332, 588] width 70 height 23
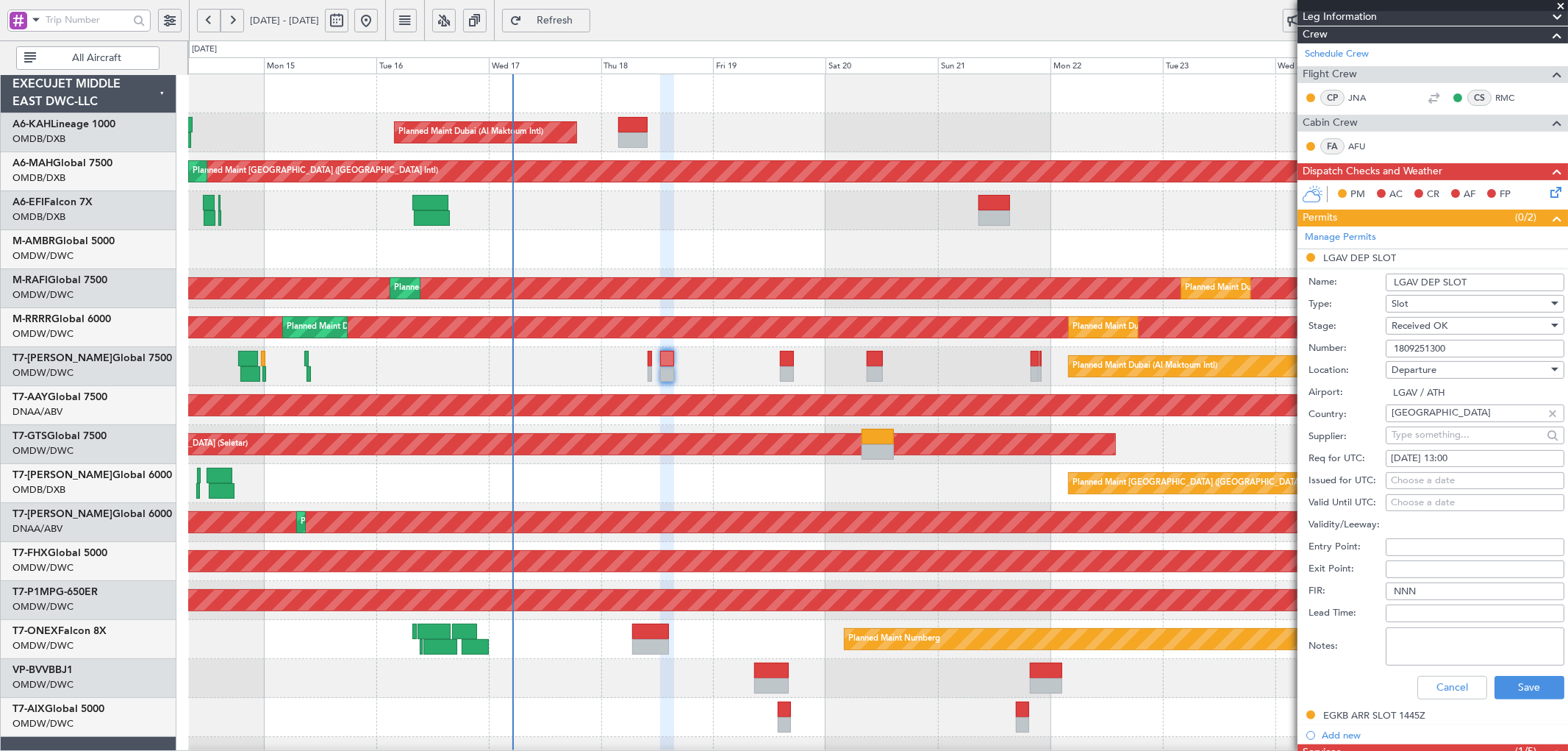
click at [1431, 474] on div "Choose a date" at bounding box center [1474, 480] width 168 height 14
select select "9"
select select "2025"
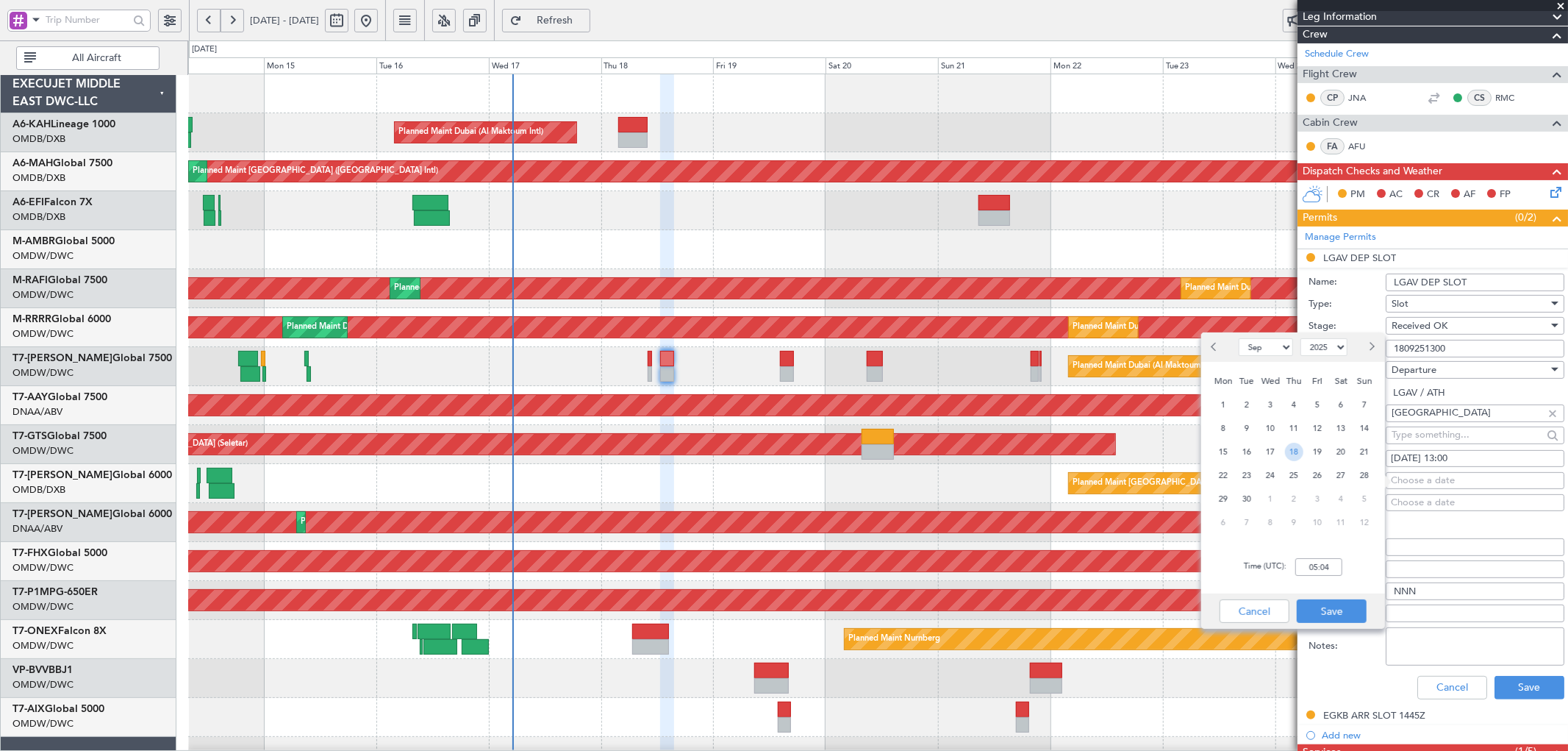
click at [1297, 446] on span "18" at bounding box center [1293, 451] width 18 height 18
click at [1306, 572] on input "00:00" at bounding box center [1318, 566] width 47 height 17
type input "13:00"
click at [1327, 607] on button "Save" at bounding box center [1332, 611] width 70 height 23
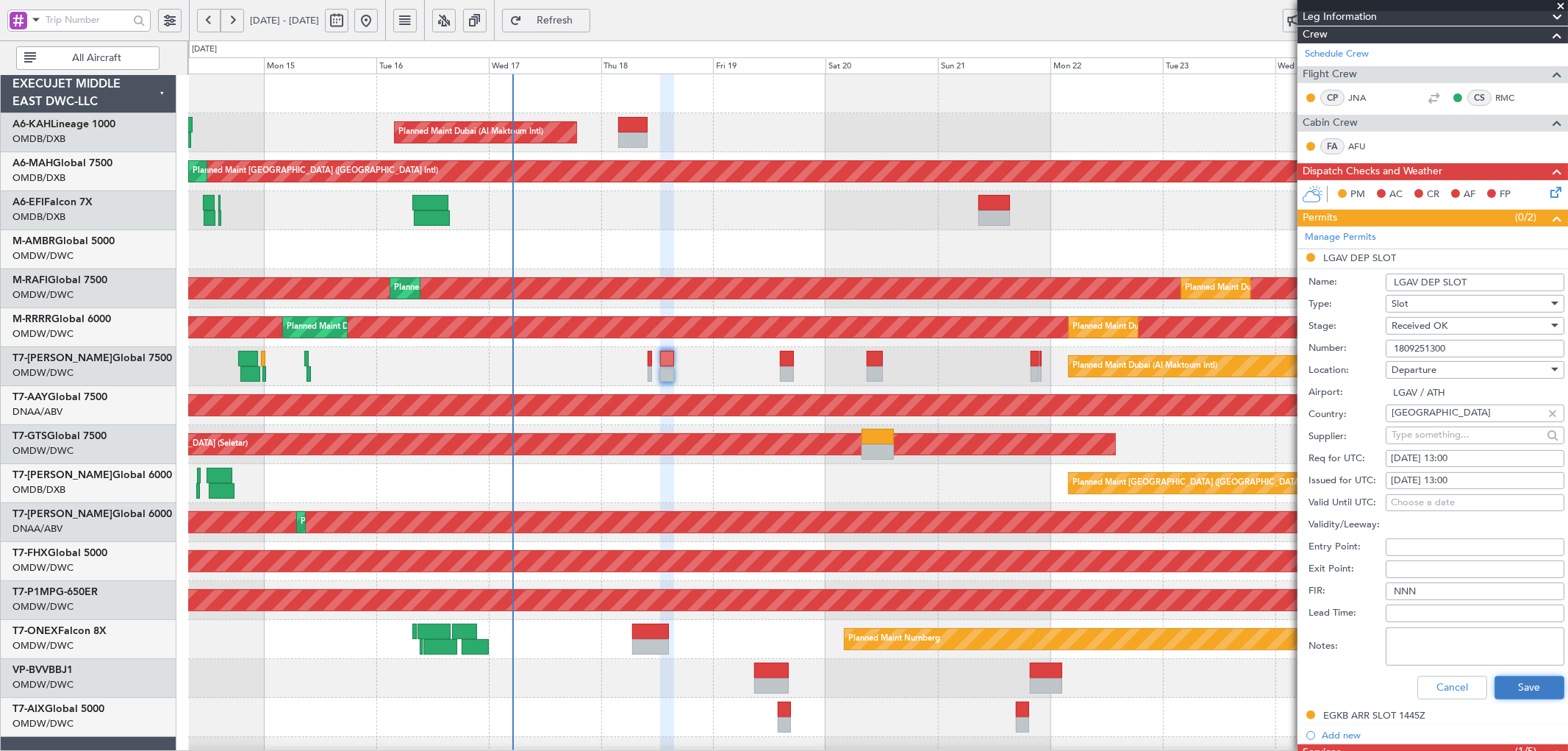
click at [1507, 688] on button "Save" at bounding box center [1529, 688] width 70 height 23
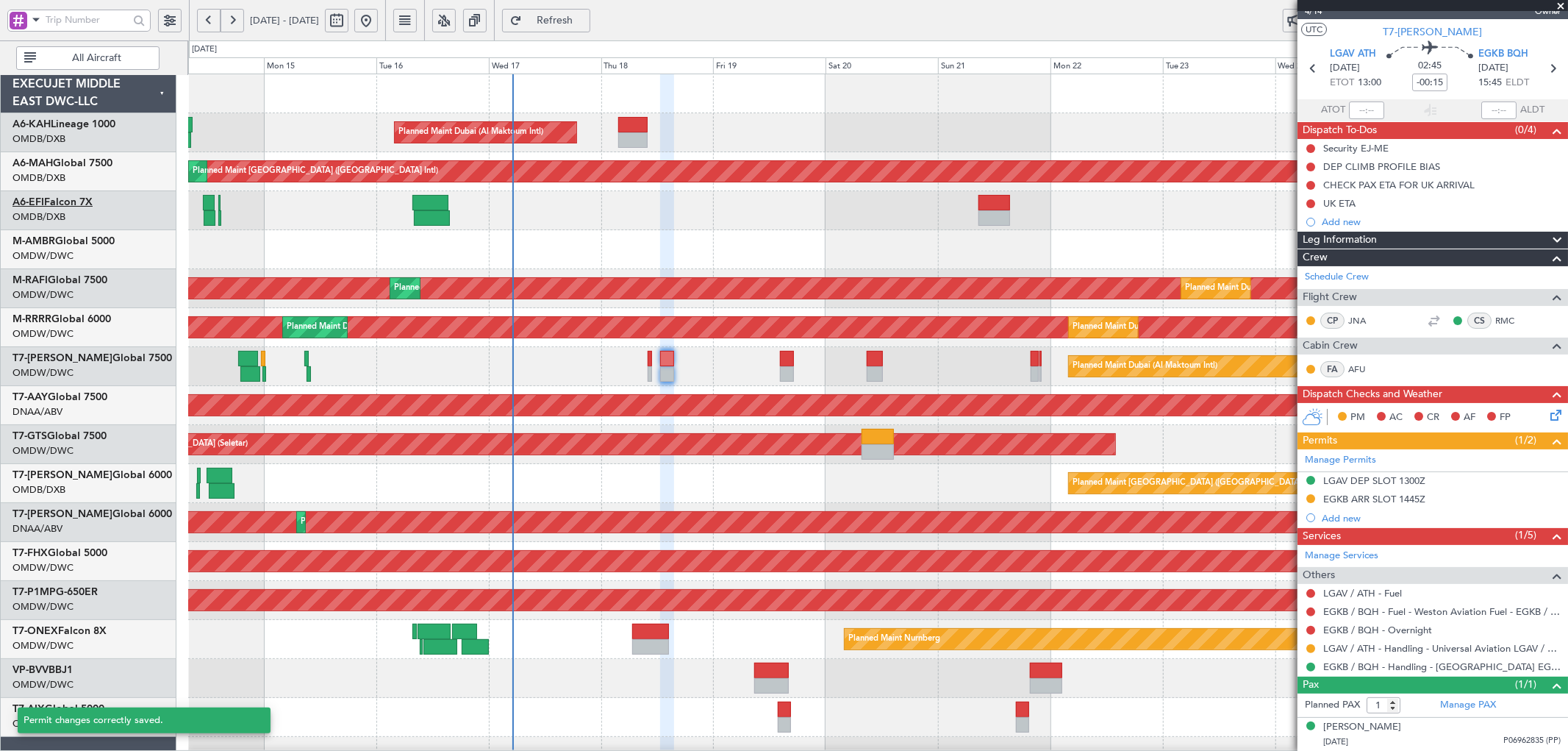
scroll to position [22, 0]
click at [1332, 519] on div "Add new" at bounding box center [1434, 517] width 226 height 13
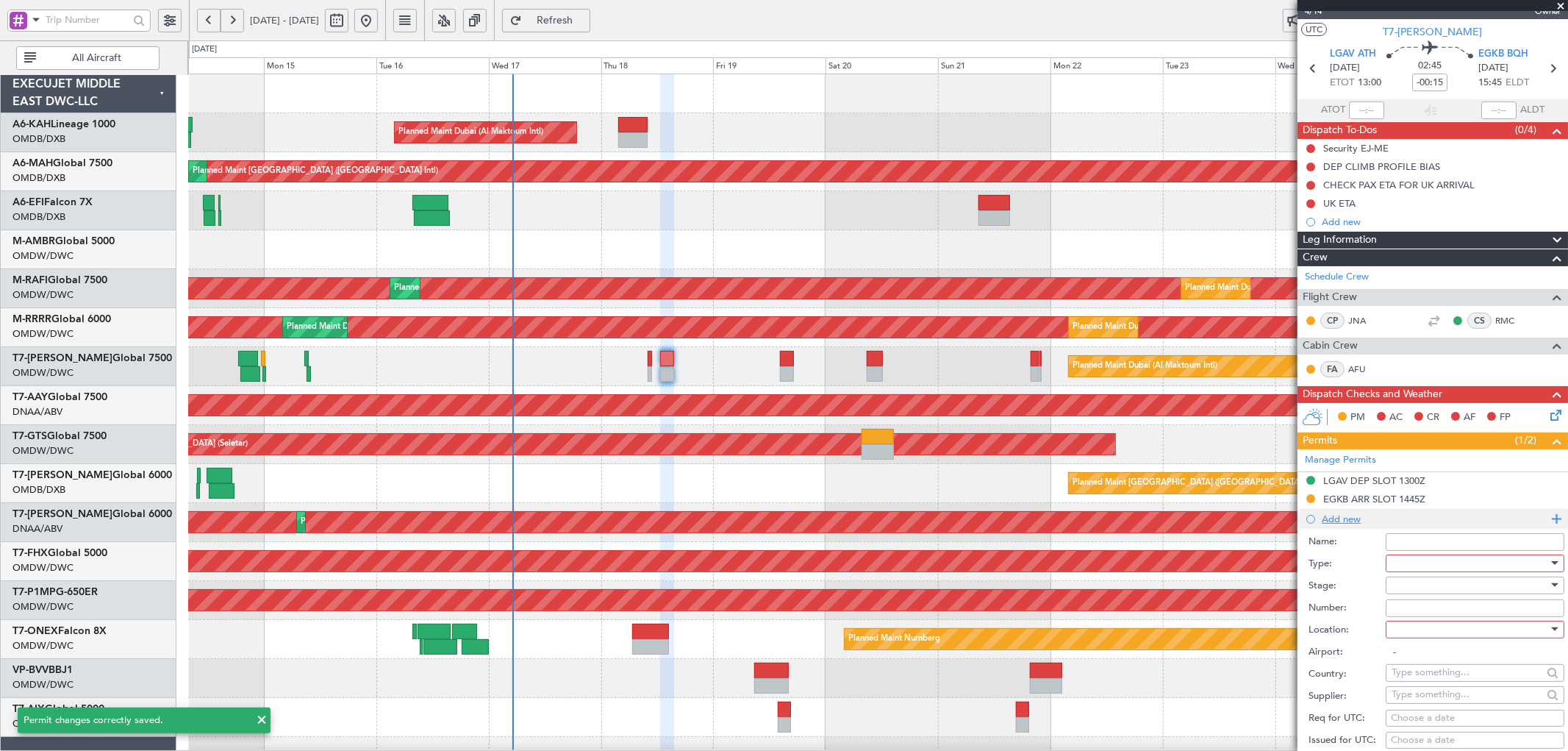
scroll to position [245, 0]
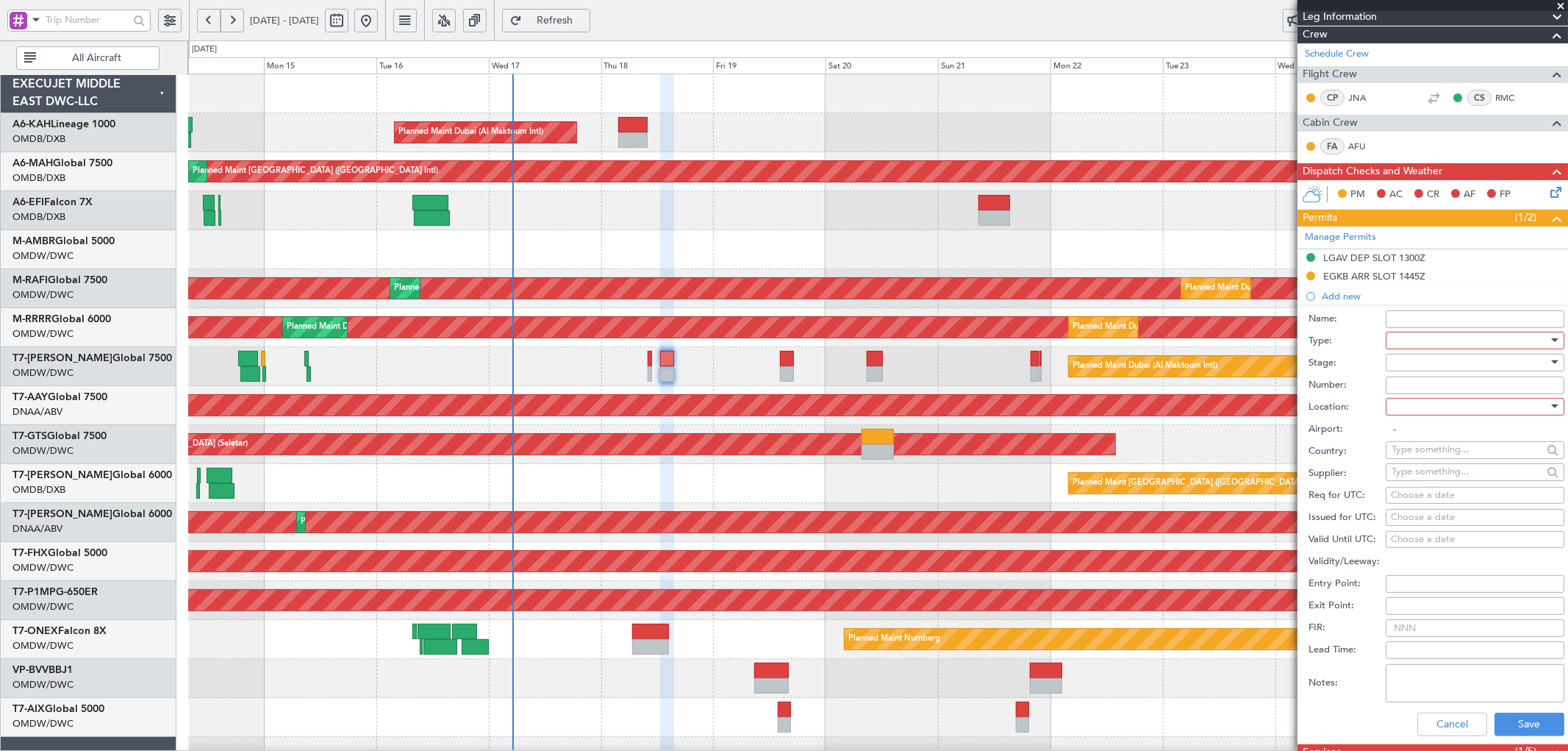
click at [1437, 341] on div at bounding box center [1469, 339] width 157 height 22
click at [1393, 404] on span "PPR" at bounding box center [1468, 413] width 153 height 22
click at [1428, 362] on div at bounding box center [1469, 362] width 157 height 22
click at [1423, 476] on span "Received OK" at bounding box center [1468, 481] width 153 height 22
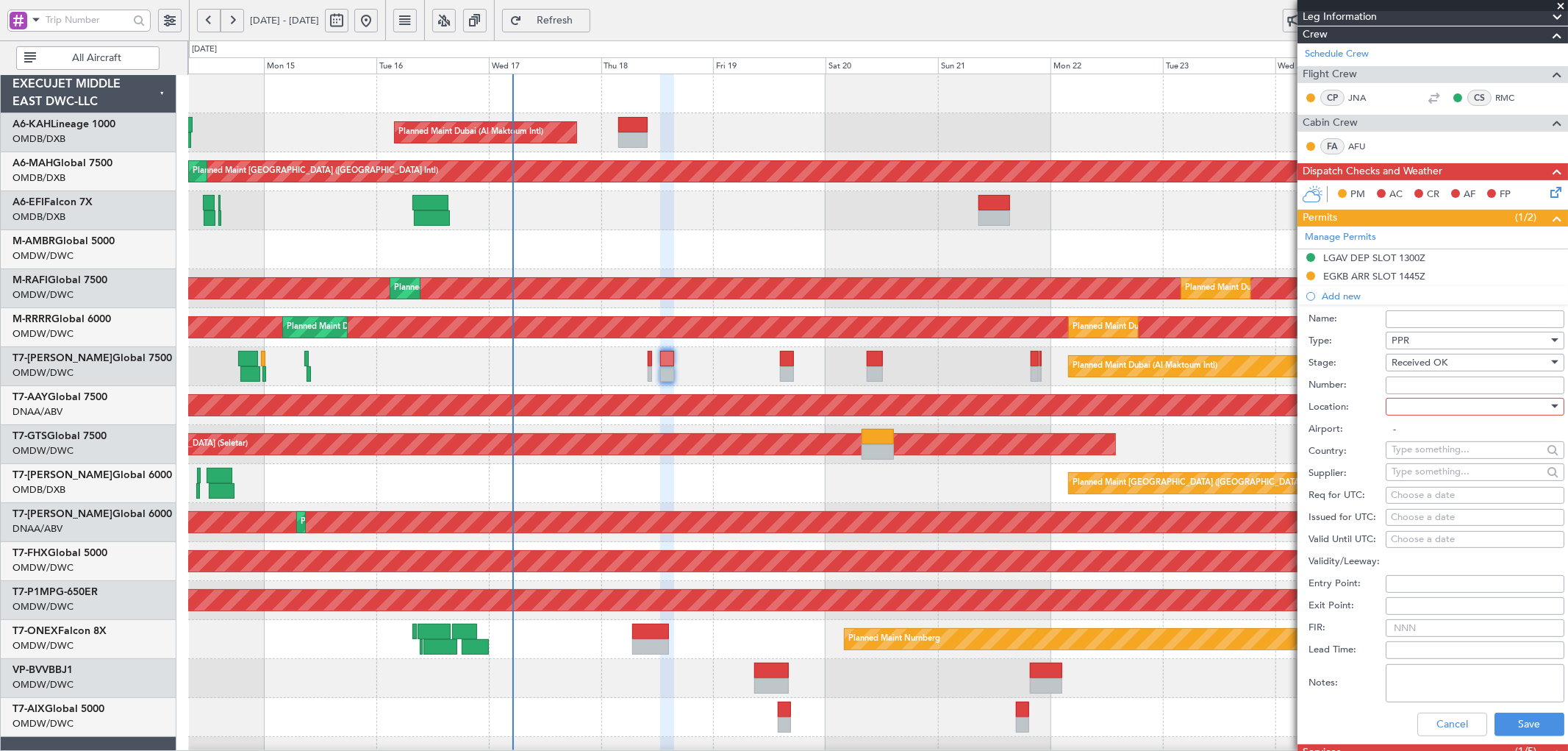
click at [1428, 381] on input "Number:" at bounding box center [1475, 385] width 179 height 17
paste input "PPR LGAV03996170925"
type input "PPR LGAV03996170925"
click at [1406, 404] on div at bounding box center [1469, 406] width 157 height 22
click at [1416, 439] on span "Departure" at bounding box center [1468, 437] width 153 height 22
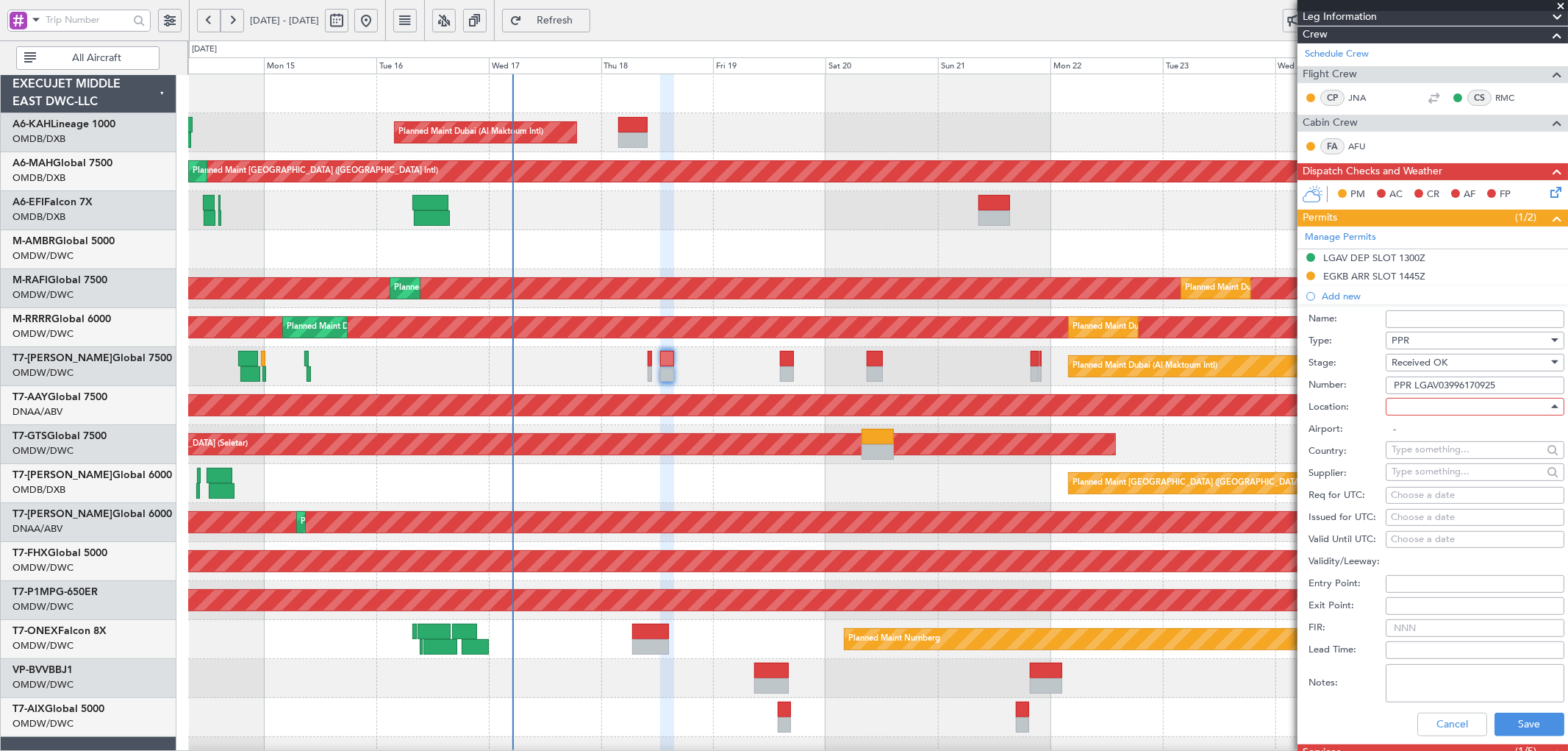
type input "LGAV / ATH"
click at [1505, 717] on button "Save" at bounding box center [1529, 724] width 70 height 23
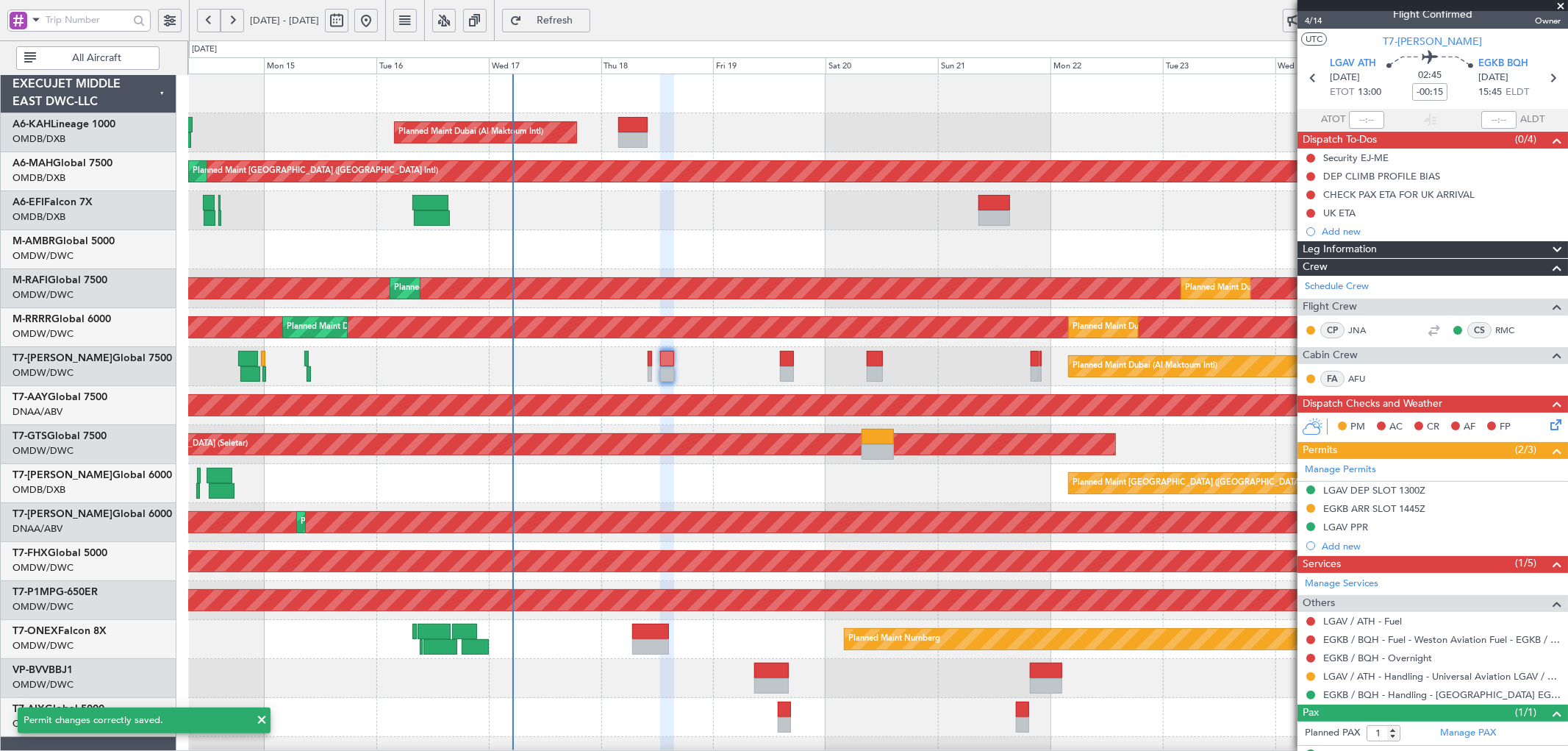
scroll to position [0, 0]
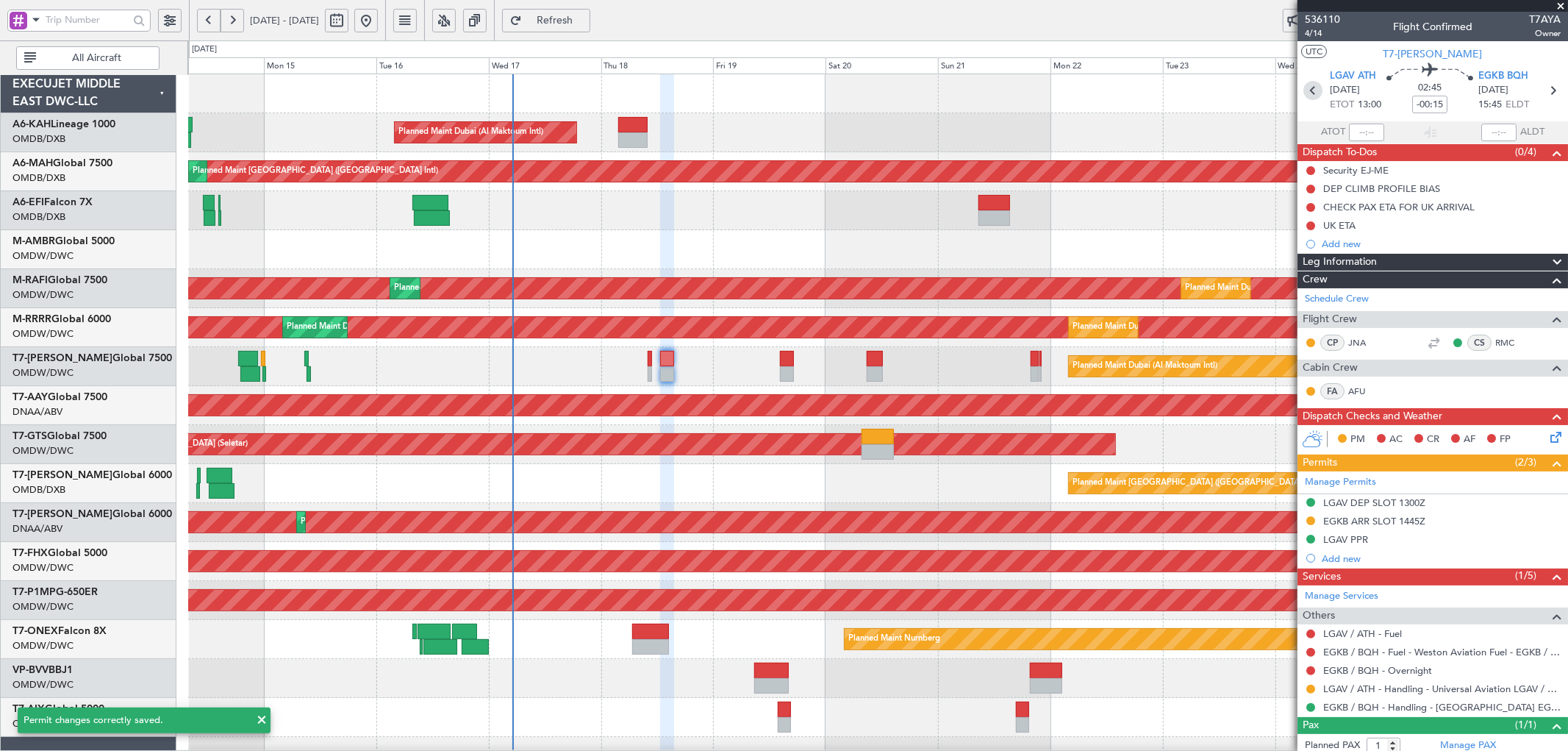
click at [1309, 91] on icon at bounding box center [1312, 90] width 19 height 19
type input "+00:10"
type input "0"
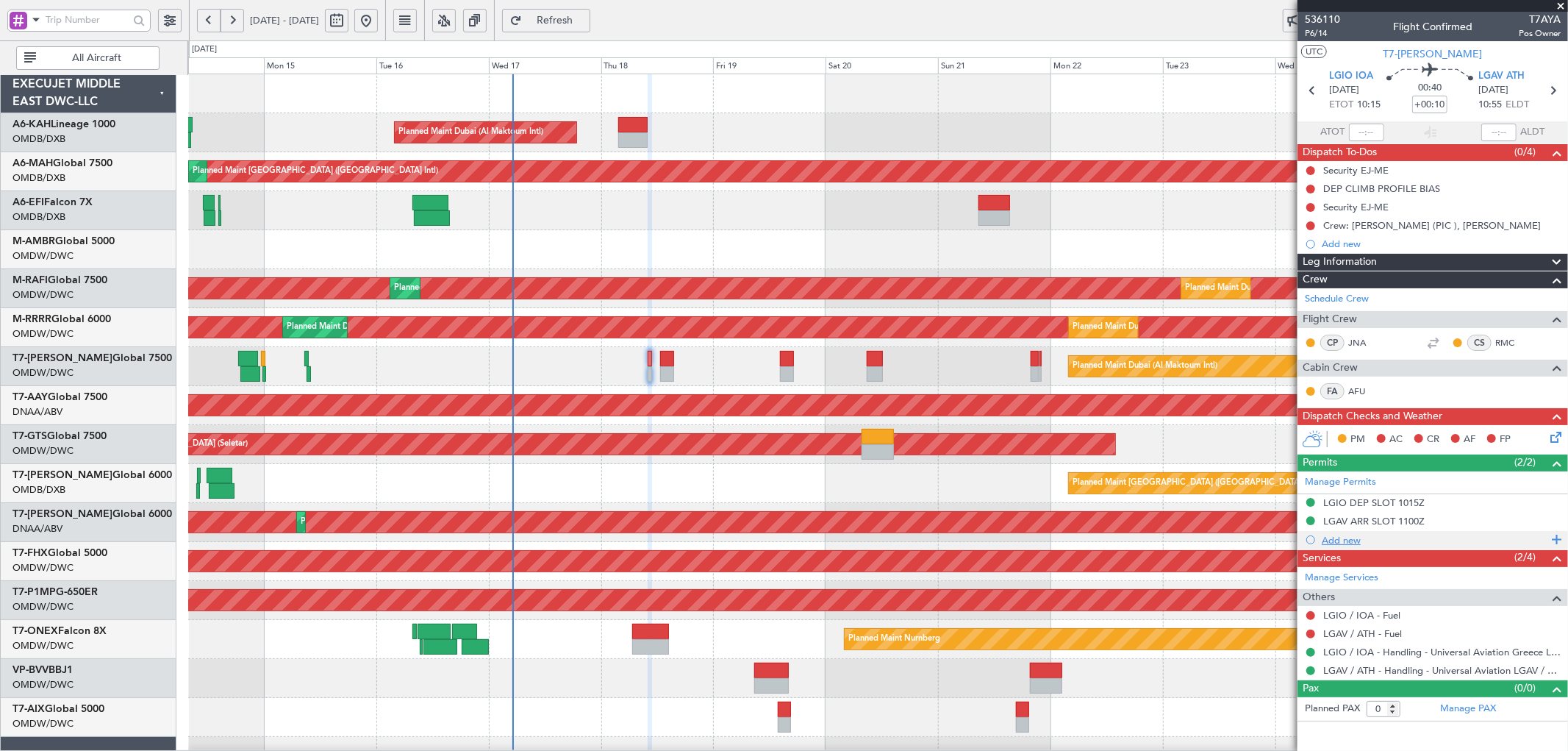
click at [1328, 535] on div "Add new" at bounding box center [1434, 539] width 226 height 13
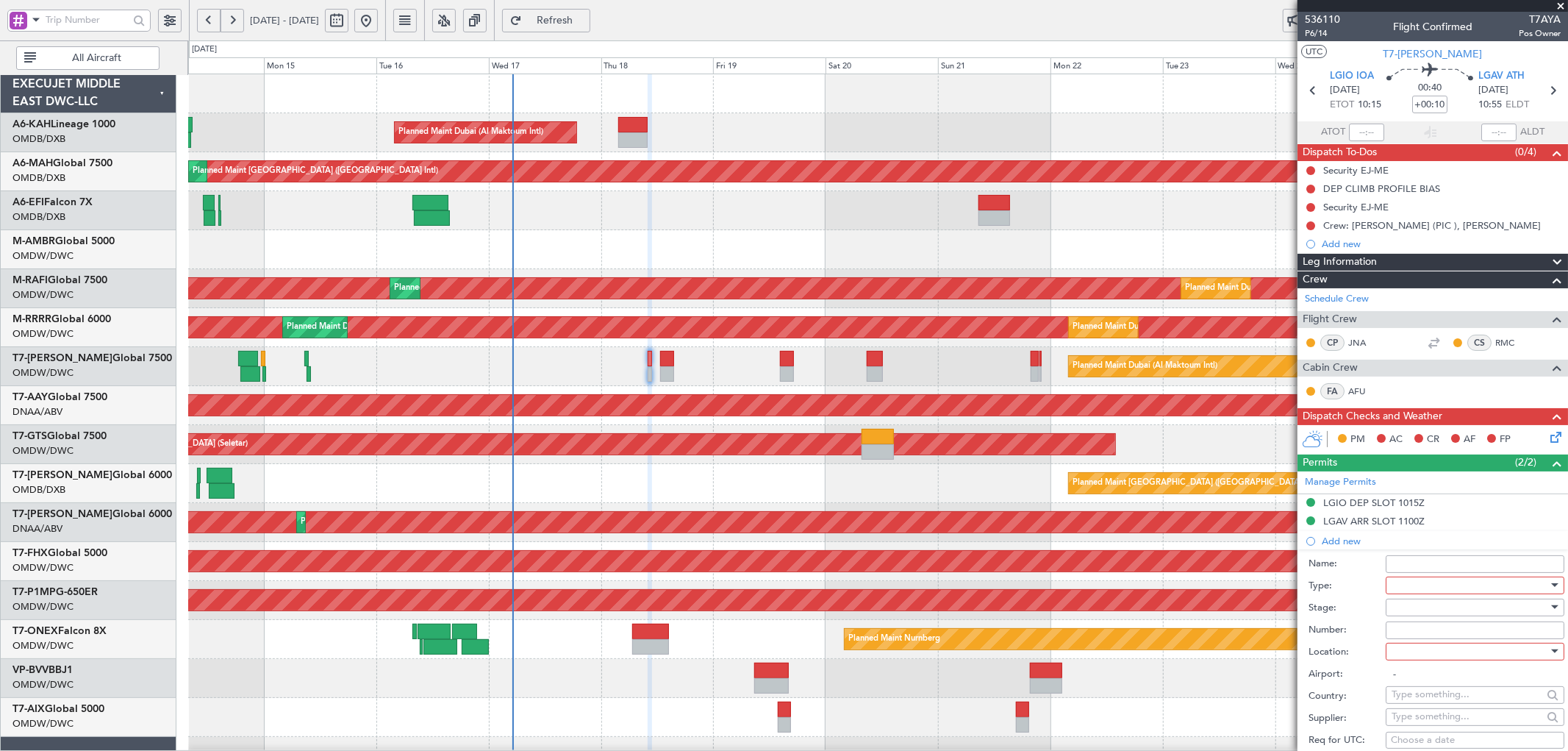
click at [1415, 566] on input "Name:" at bounding box center [1475, 563] width 179 height 17
click at [1421, 591] on div at bounding box center [1469, 585] width 157 height 22
click at [1406, 656] on span "PPR" at bounding box center [1468, 658] width 153 height 22
click at [1433, 605] on div at bounding box center [1469, 607] width 157 height 22
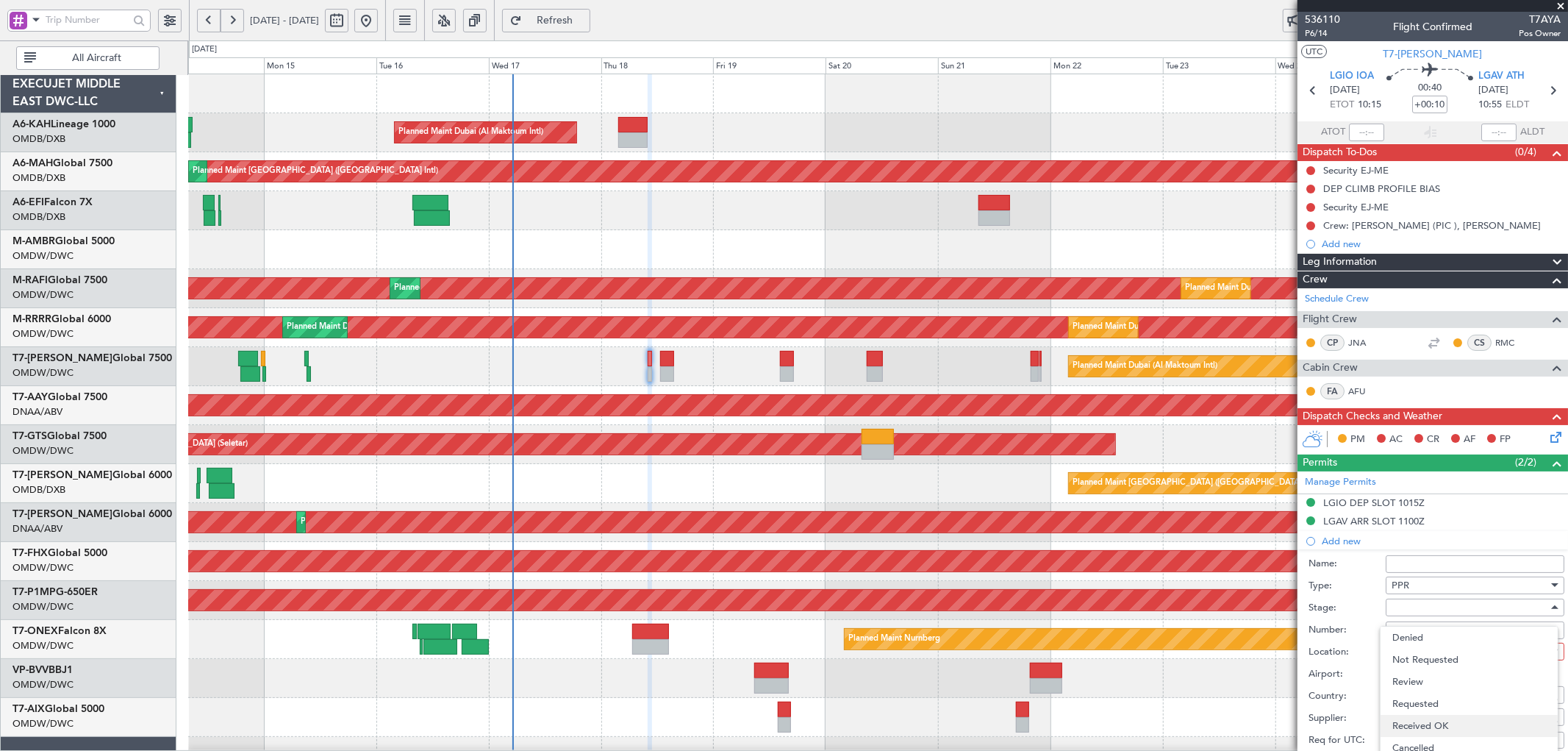
click at [1436, 726] on span "Received OK" at bounding box center [1468, 725] width 153 height 22
click at [1425, 629] on input "Number:" at bounding box center [1475, 630] width 179 height 17
paste input "PPR LGAV03996170925"
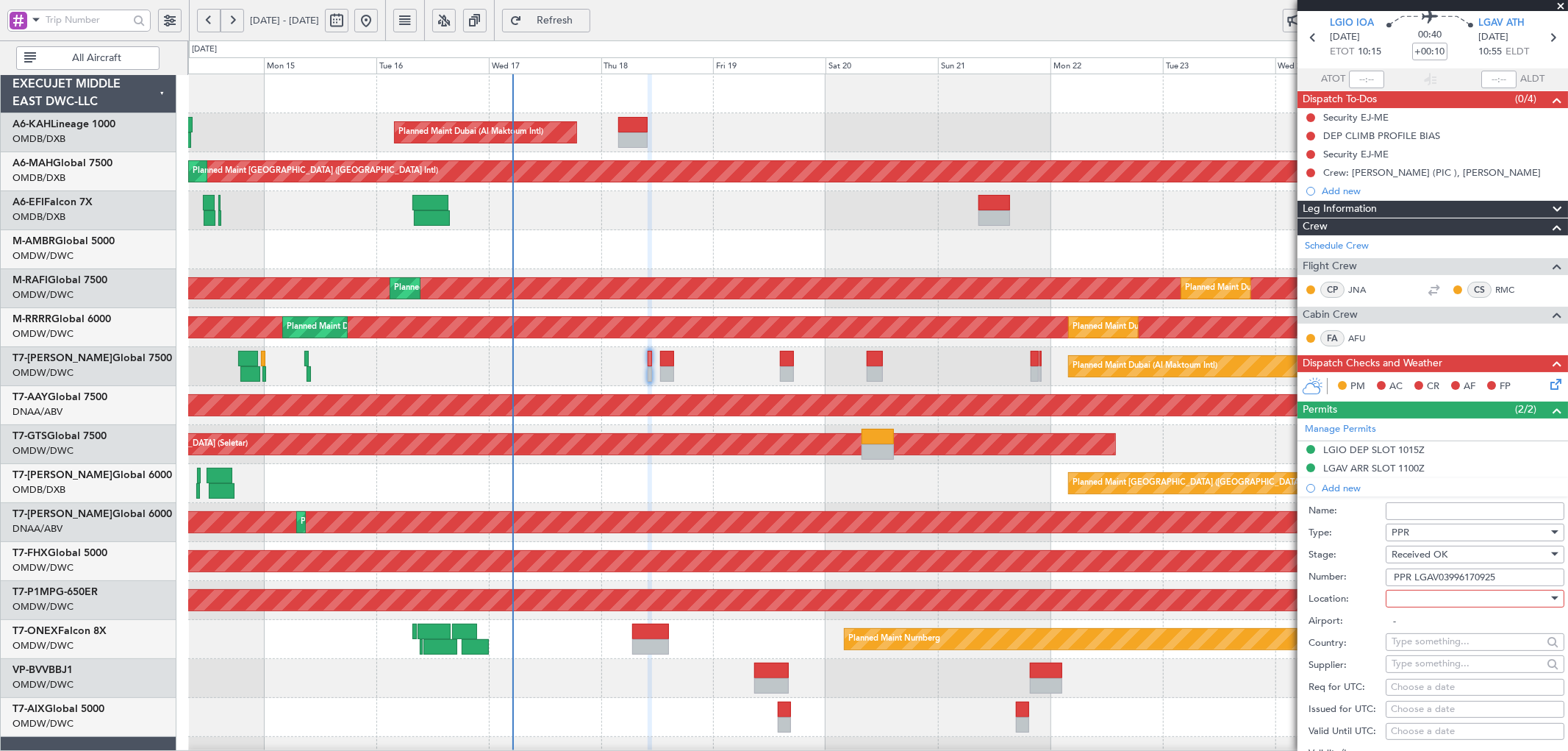
scroll to position [82, 0]
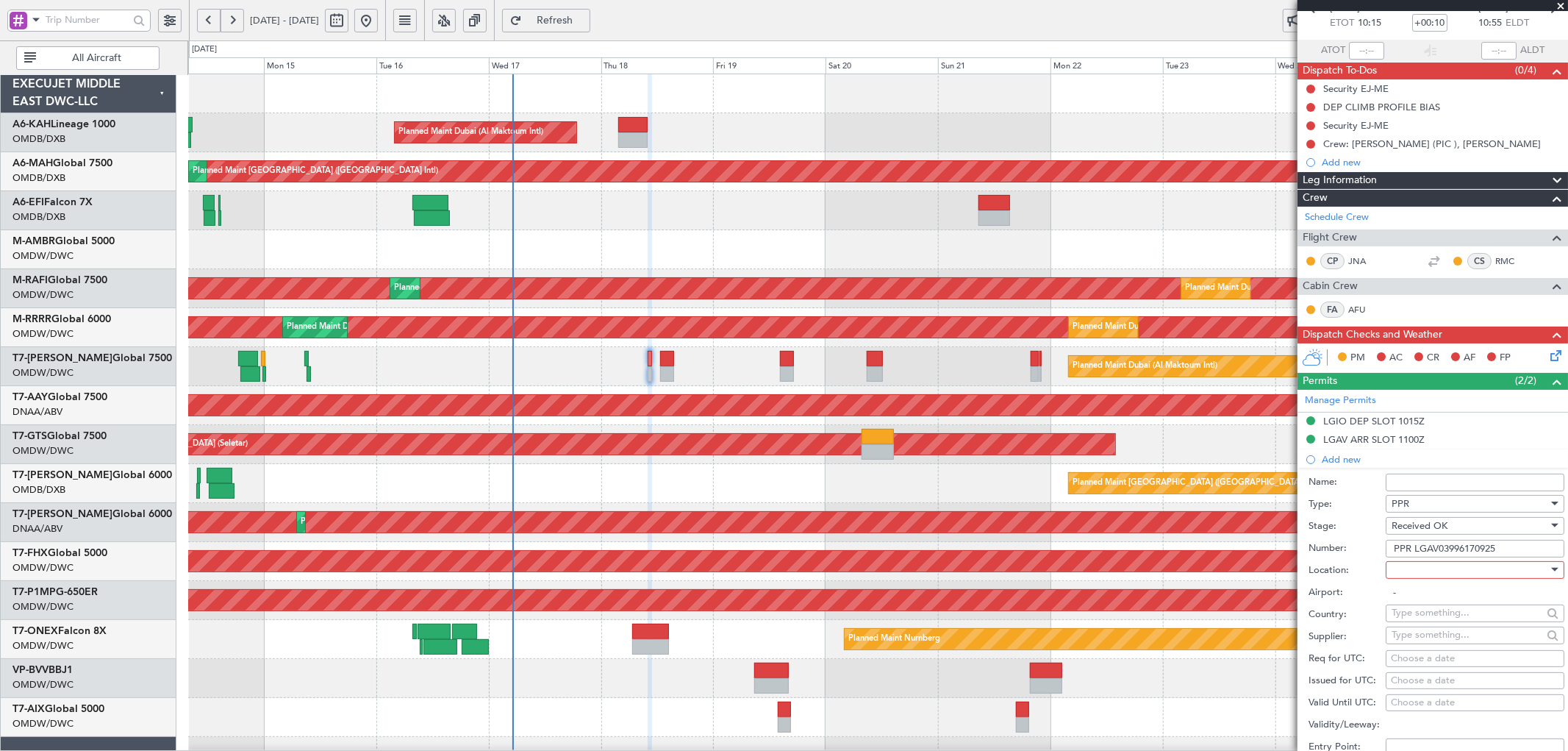
type input "PPR LGAV03996170925"
click at [1436, 579] on div at bounding box center [1469, 569] width 157 height 22
click at [1416, 643] on span "Arrival" at bounding box center [1468, 643] width 153 height 22
type input "LGAV / ATH"
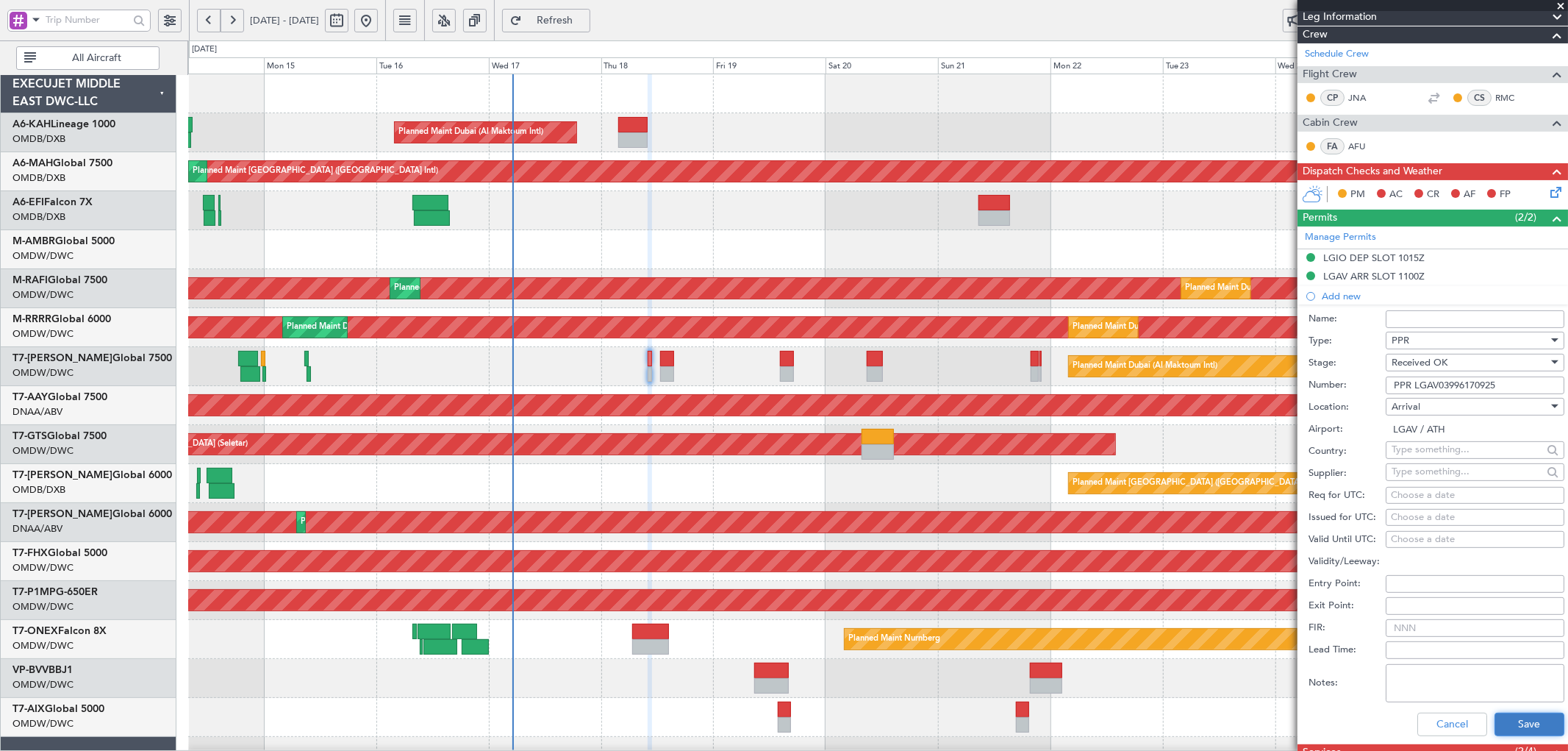
click at [1510, 718] on button "Save" at bounding box center [1529, 724] width 70 height 23
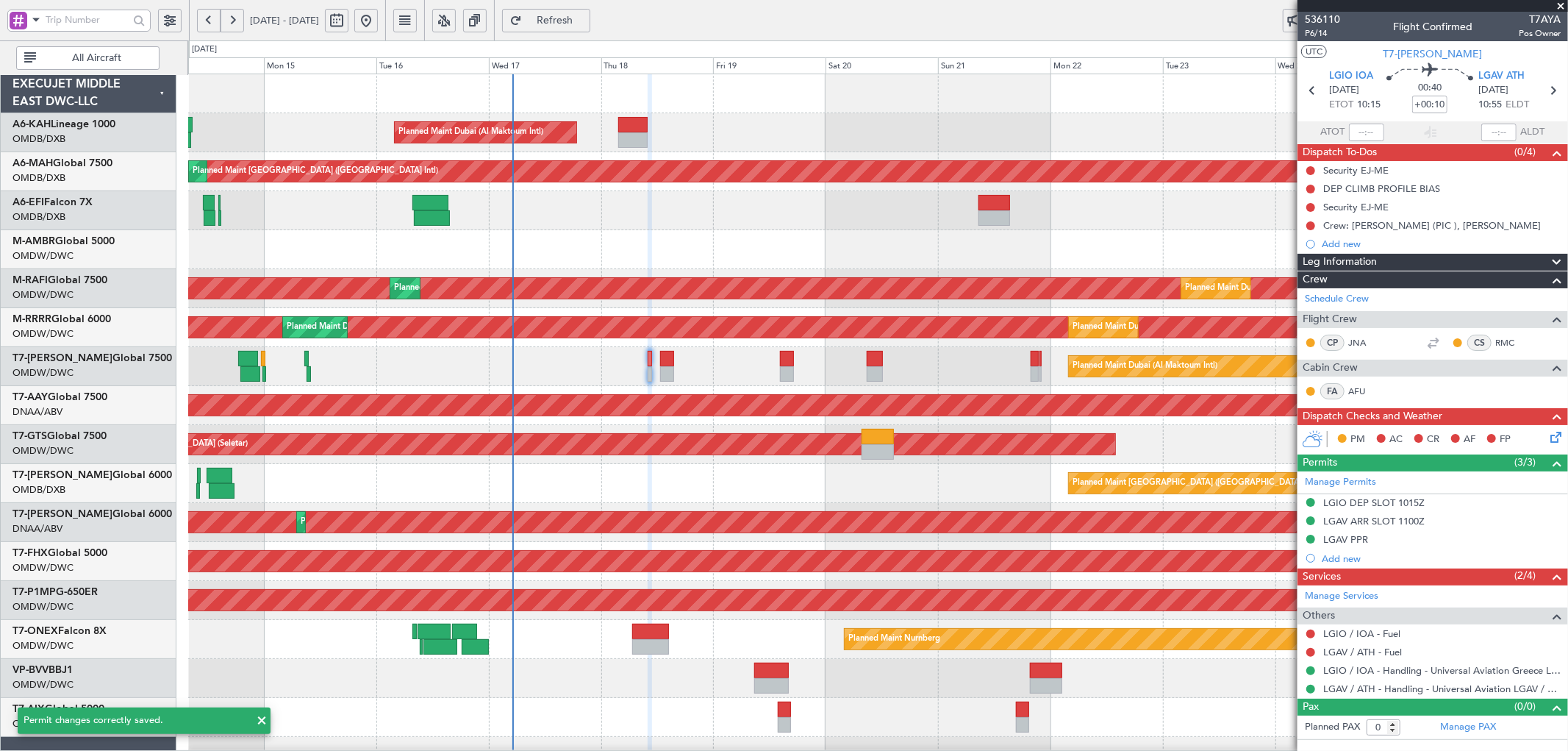
scroll to position [0, 0]
